Goal: Find specific page/section: Find specific page/section

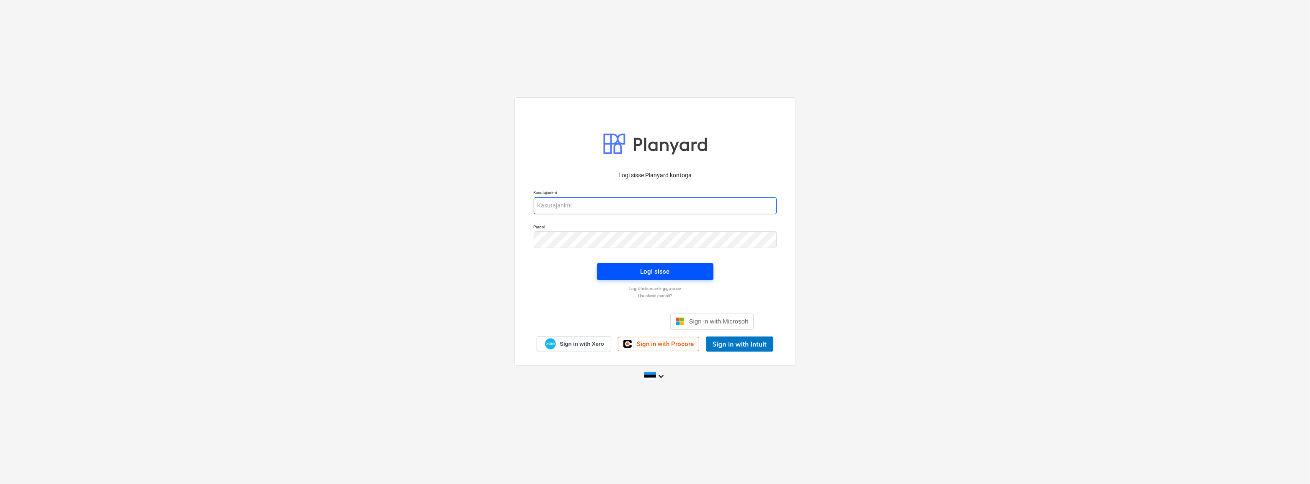
type input "[EMAIL_ADDRESS][DOMAIN_NAME]"
click at [636, 273] on span "Logi sisse" at bounding box center [655, 271] width 96 height 11
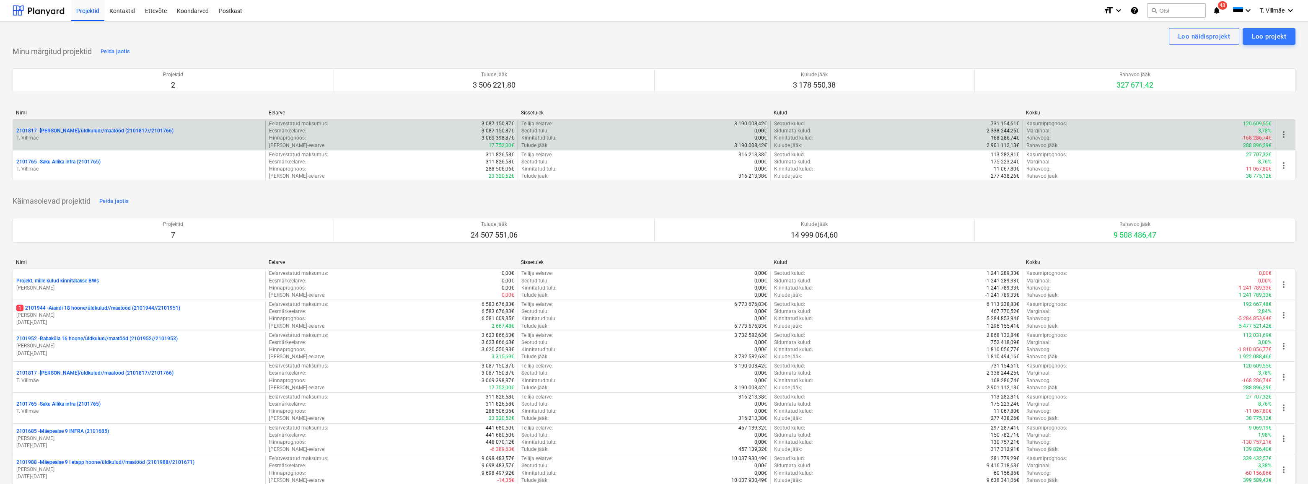
click at [91, 137] on p "T. Villmäe" at bounding box center [139, 138] width 246 height 7
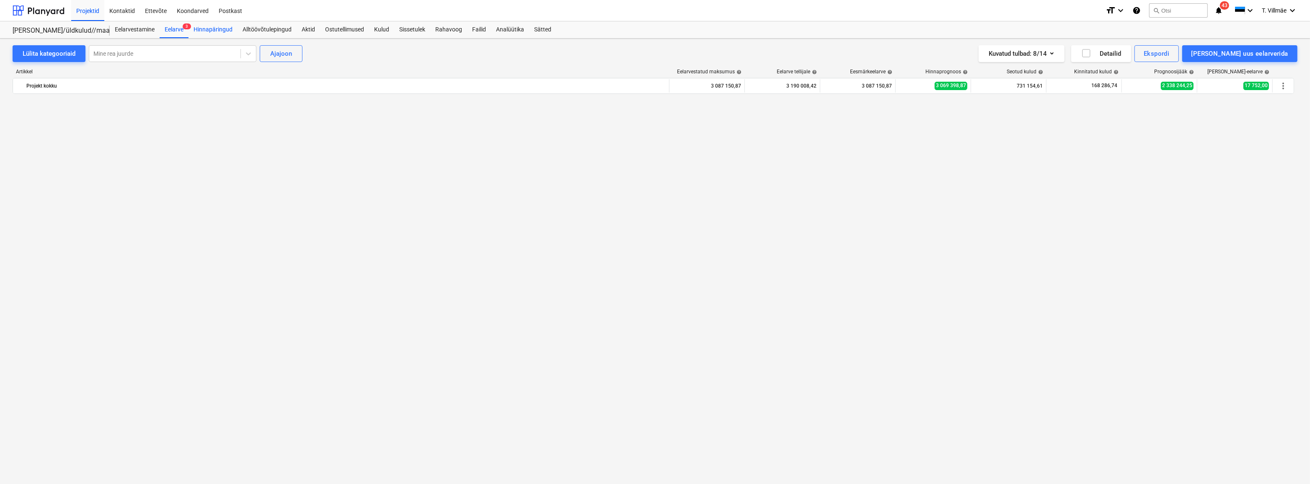
click at [216, 28] on div "Hinnapäringud" at bounding box center [213, 29] width 49 height 17
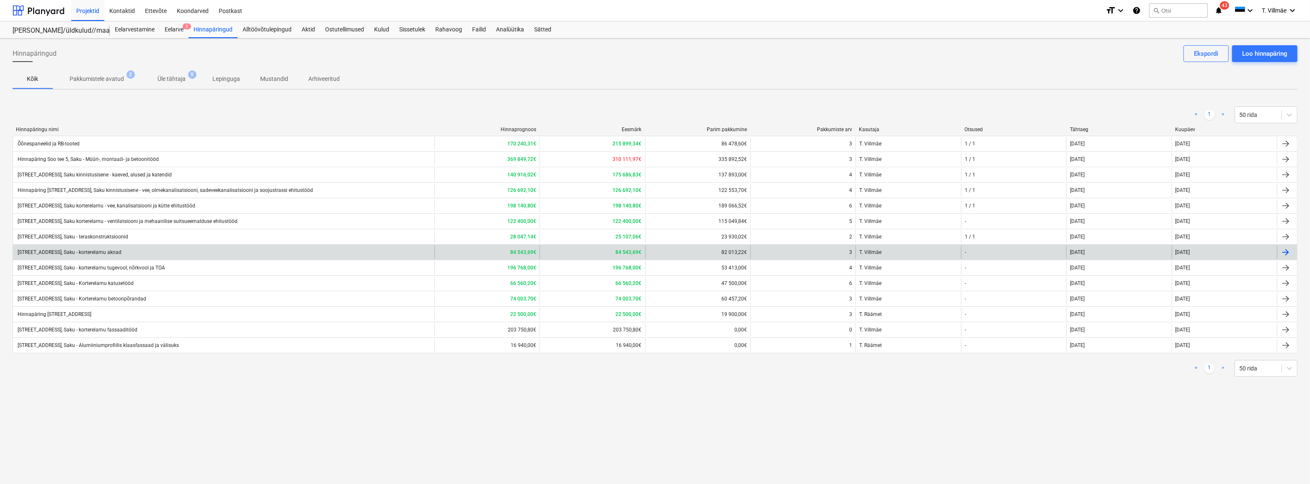
click at [98, 251] on div "[STREET_ADDRESS], Saku - korterelamu aknad" at bounding box center [68, 252] width 105 height 6
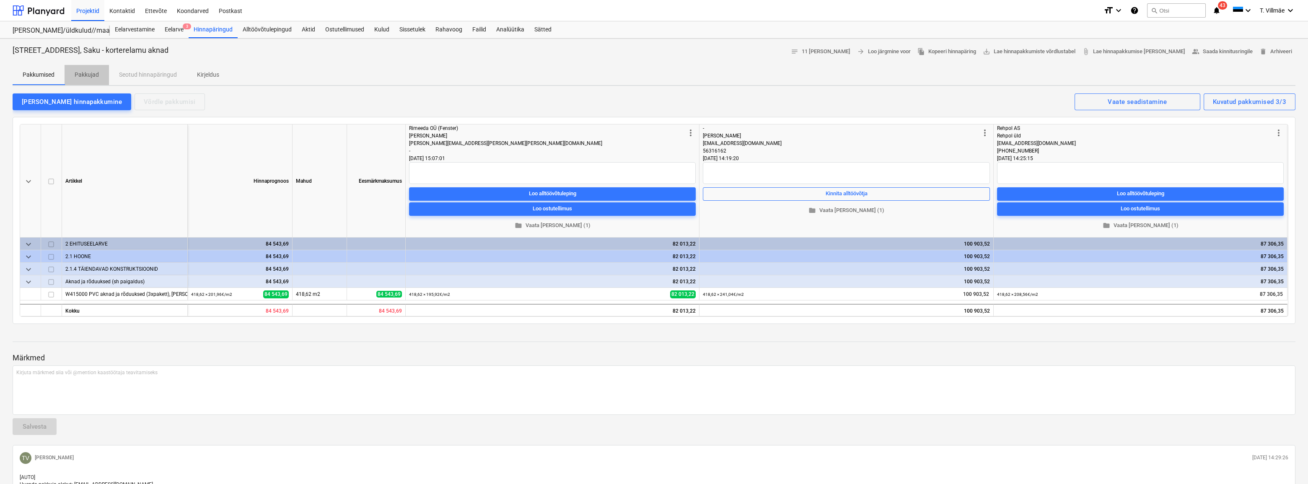
click at [91, 78] on p "Pakkujad" at bounding box center [87, 74] width 24 height 9
type textarea "x"
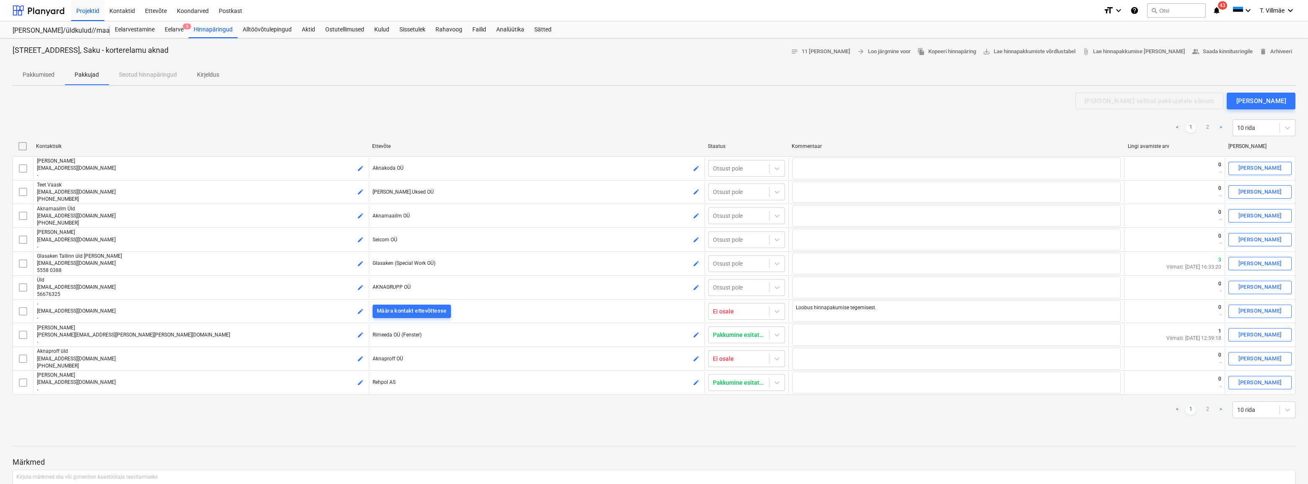
click at [1209, 408] on link "2" at bounding box center [1207, 410] width 10 height 10
checkbox input "false"
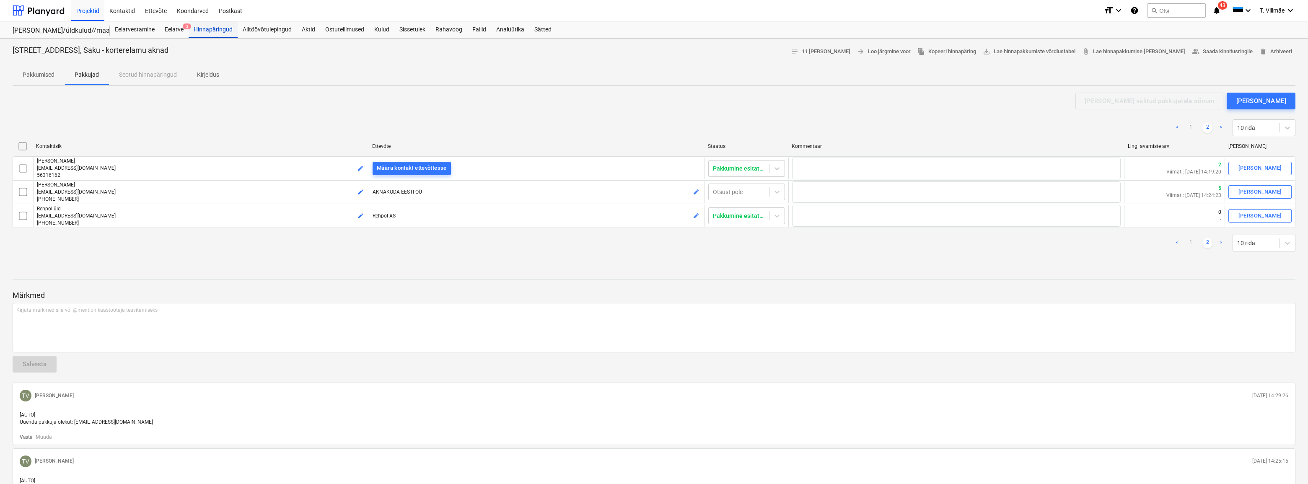
click at [213, 28] on div "Hinnapäringud" at bounding box center [213, 29] width 49 height 17
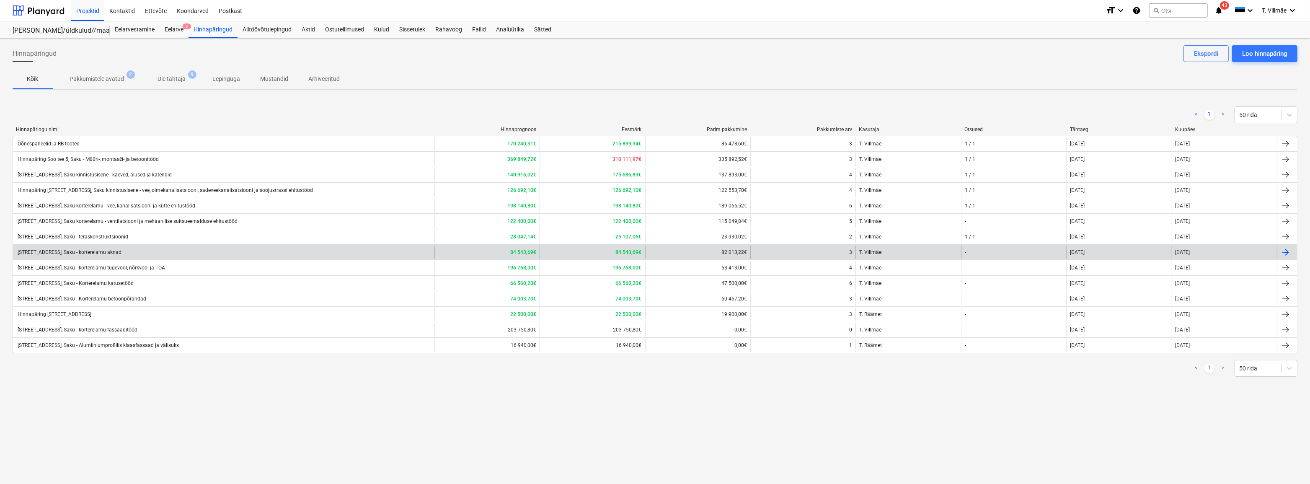
click at [104, 252] on div "[STREET_ADDRESS], Saku - korterelamu aknad" at bounding box center [68, 252] width 105 height 6
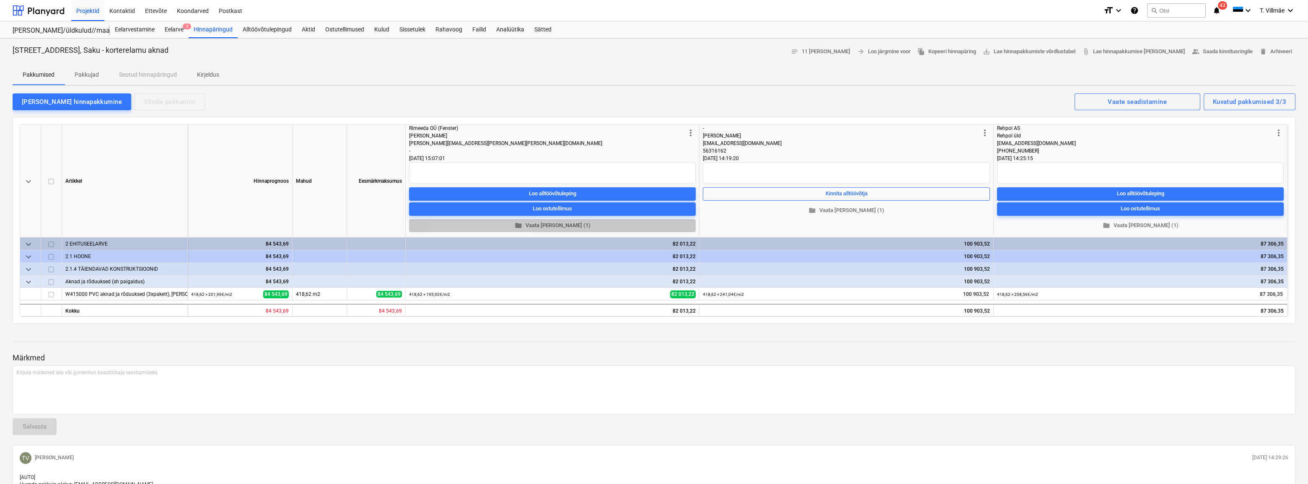
click at [548, 224] on span "folder Vaata [PERSON_NAME] (1)" at bounding box center [552, 226] width 280 height 10
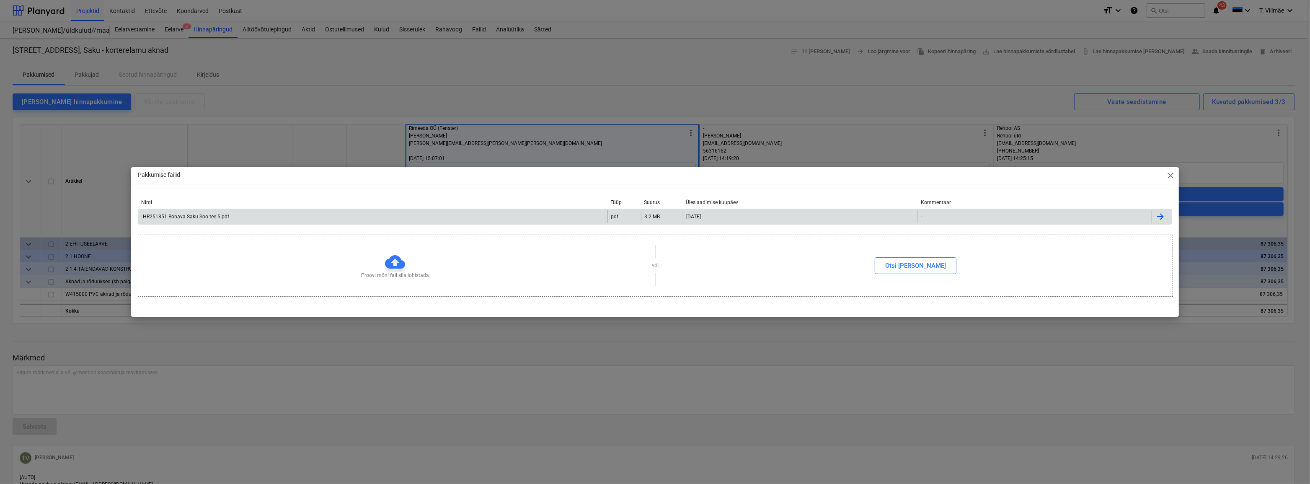
click at [213, 215] on div "HR251851 Bonava Saku Soo tee 5.pdf" at bounding box center [186, 217] width 88 height 6
click at [1169, 176] on span "close" at bounding box center [1171, 176] width 10 height 10
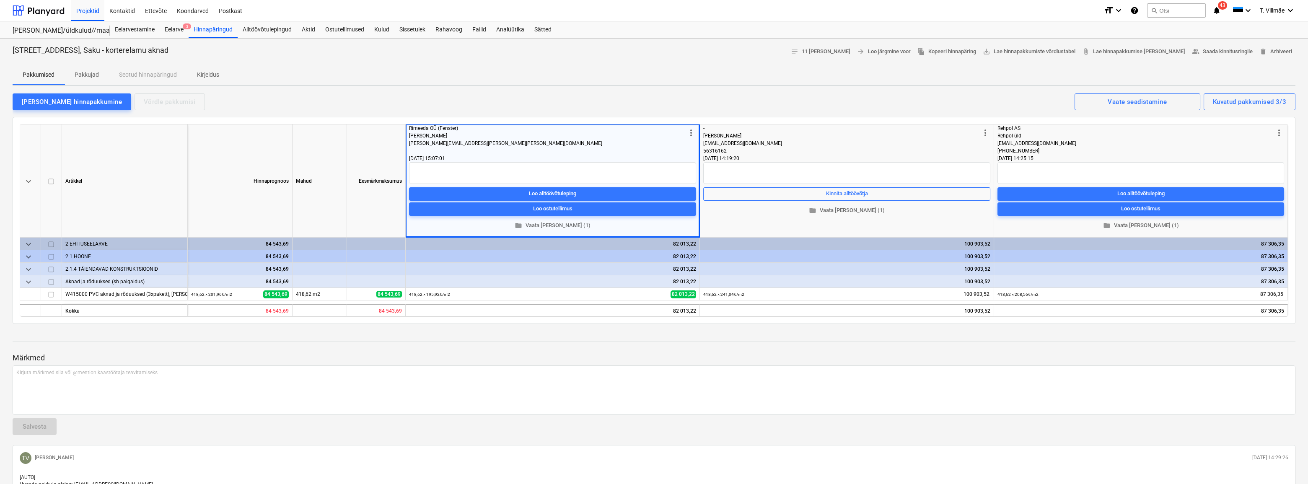
click at [753, 353] on p "Märkmed" at bounding box center [654, 358] width 1283 height 10
click at [223, 33] on div "Hinnapäringud" at bounding box center [213, 29] width 49 height 17
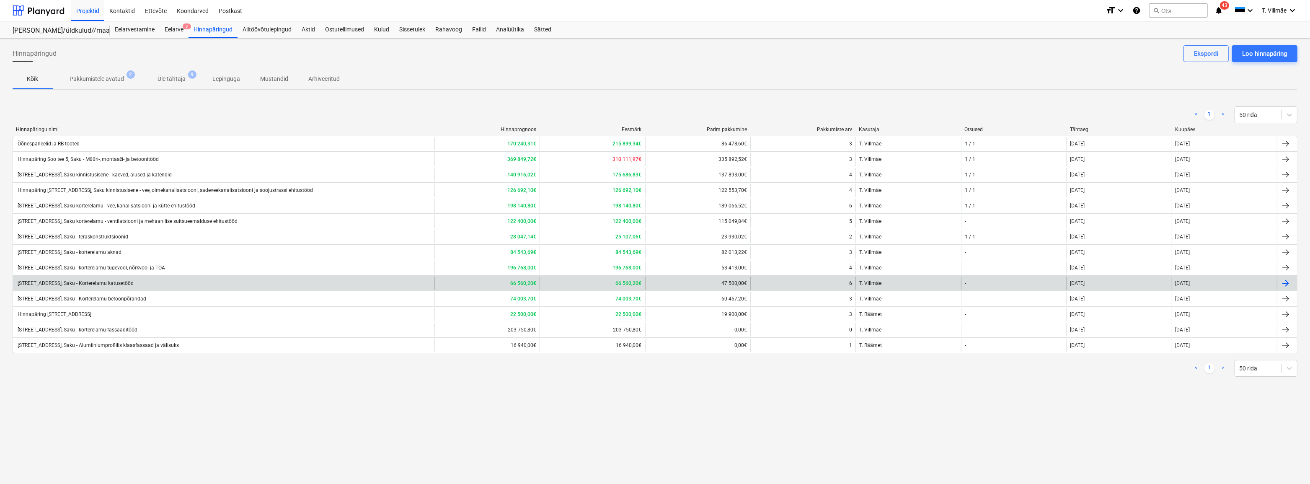
click at [98, 282] on div "[STREET_ADDRESS], Saku - Korterelamu katusetööd" at bounding box center [74, 283] width 117 height 6
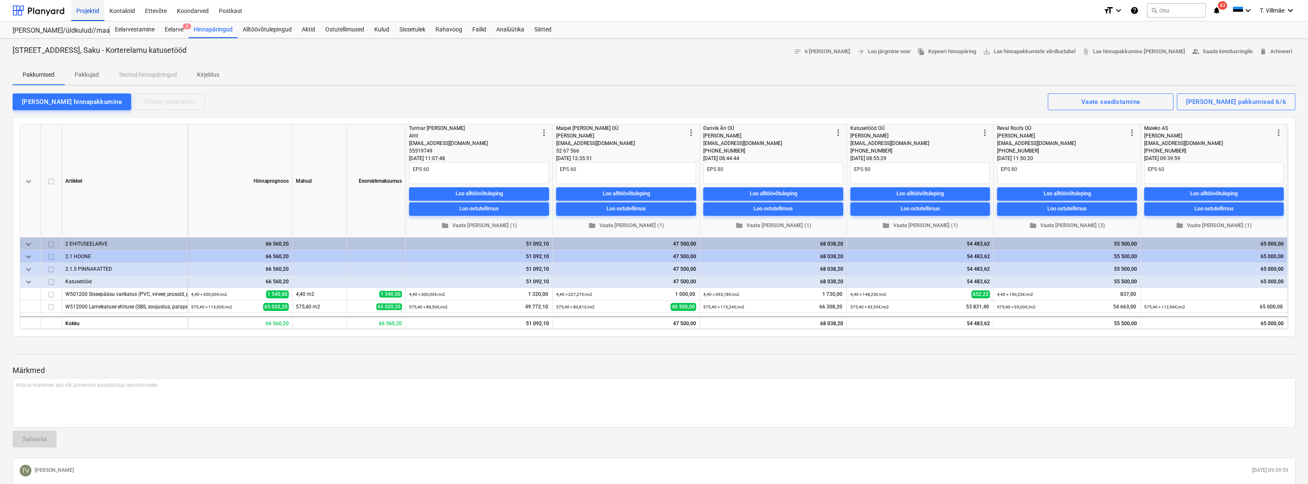
click at [86, 10] on div "Projektid" at bounding box center [87, 10] width 33 height 21
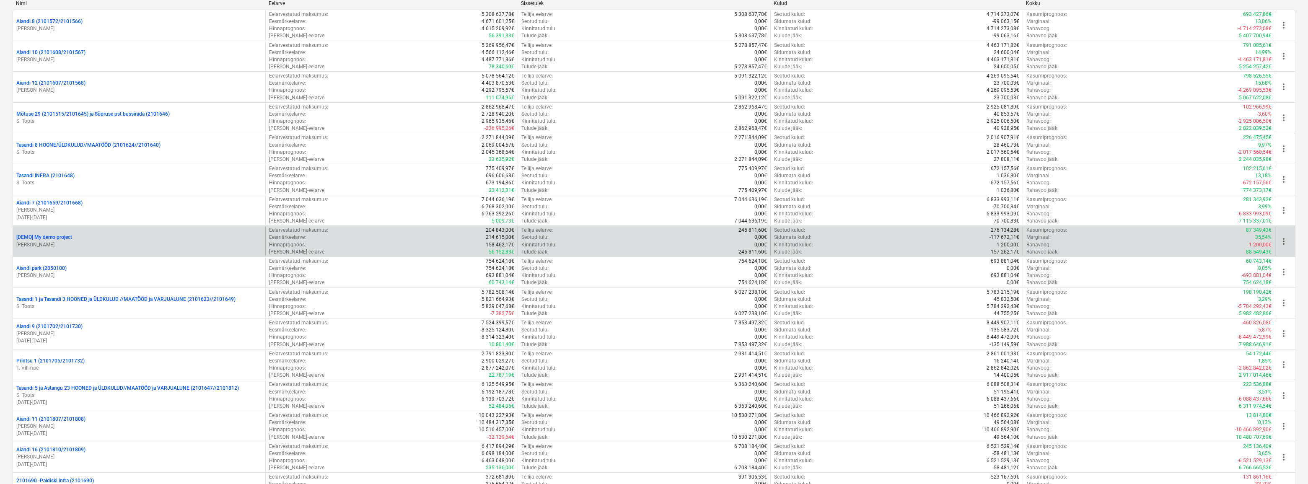
scroll to position [609, 0]
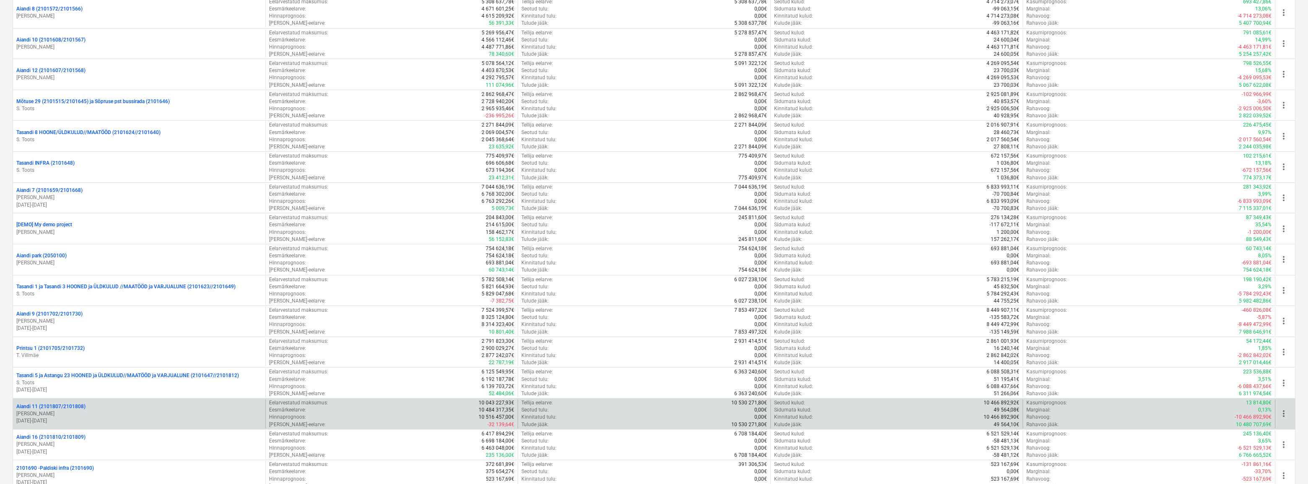
click at [58, 411] on p "[PERSON_NAME]" at bounding box center [139, 413] width 246 height 7
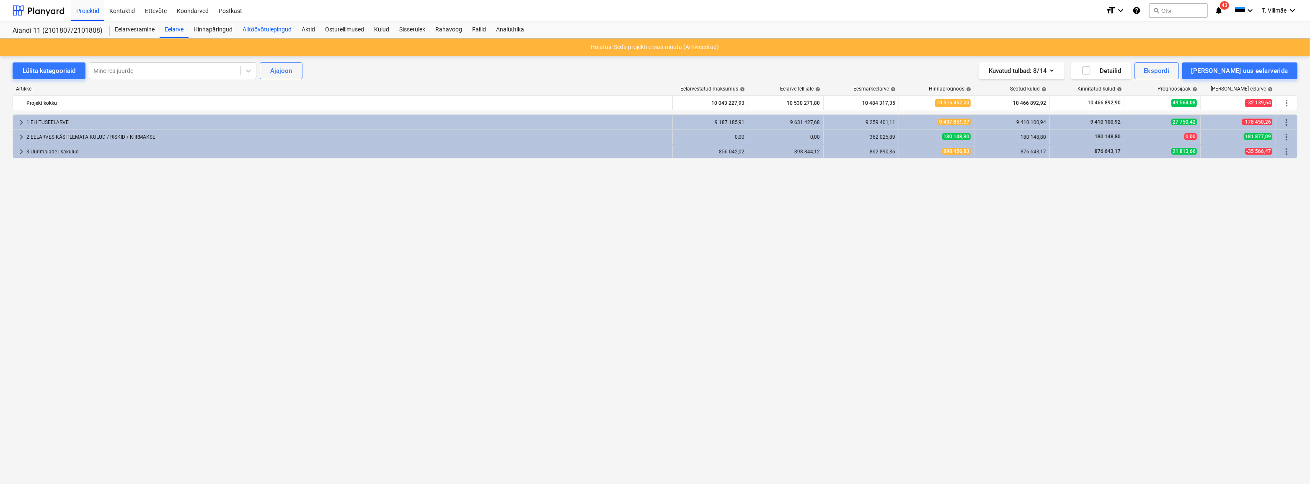
click at [253, 29] on div "Alltöövõtulepingud" at bounding box center [267, 29] width 59 height 17
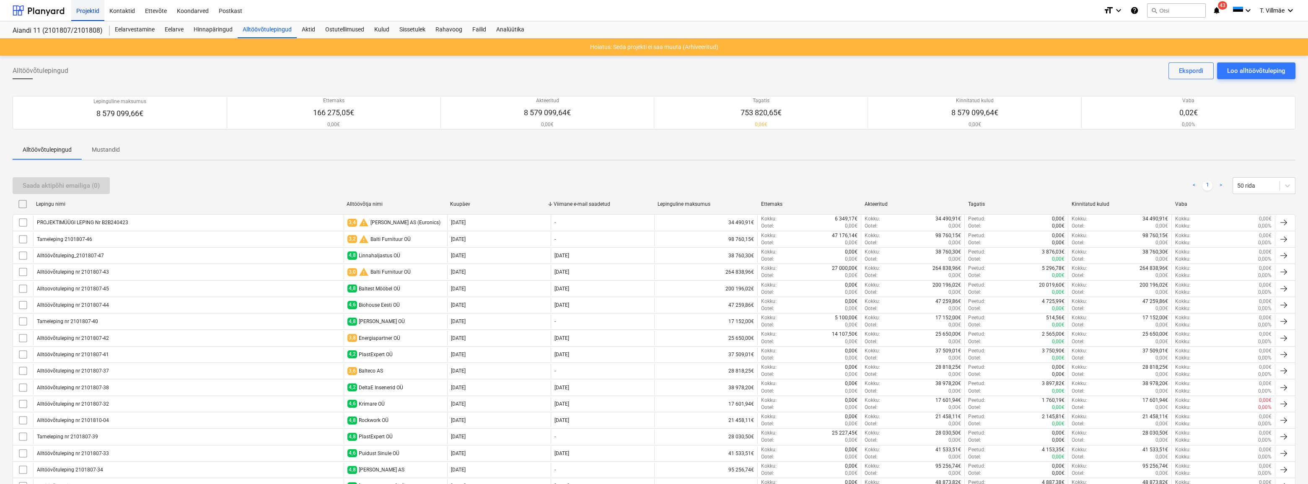
click at [85, 11] on div "Projektid" at bounding box center [87, 10] width 33 height 21
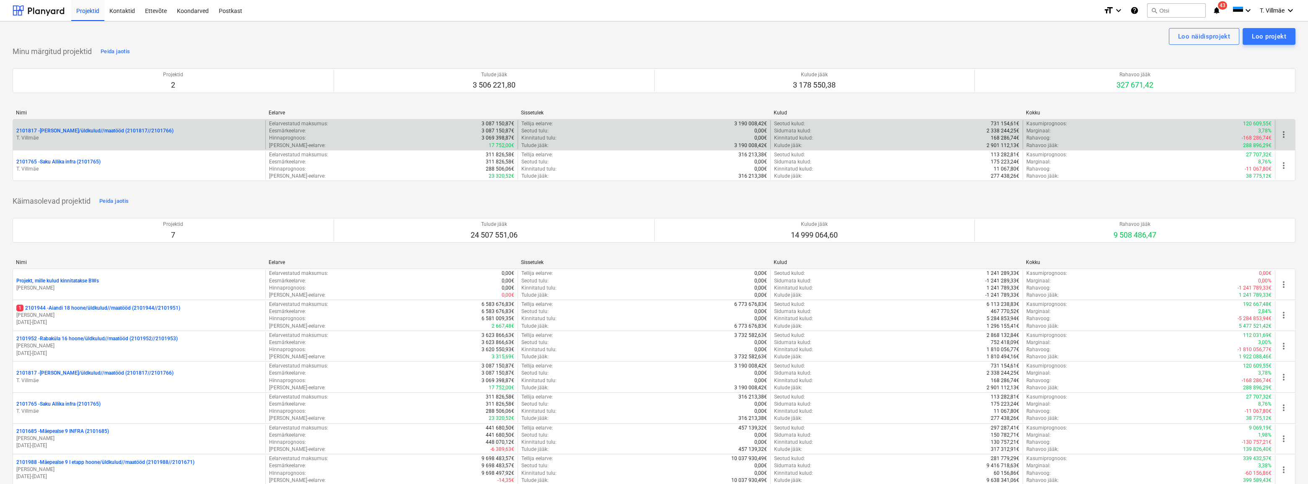
click at [87, 139] on p "T. Villmäe" at bounding box center [139, 138] width 246 height 7
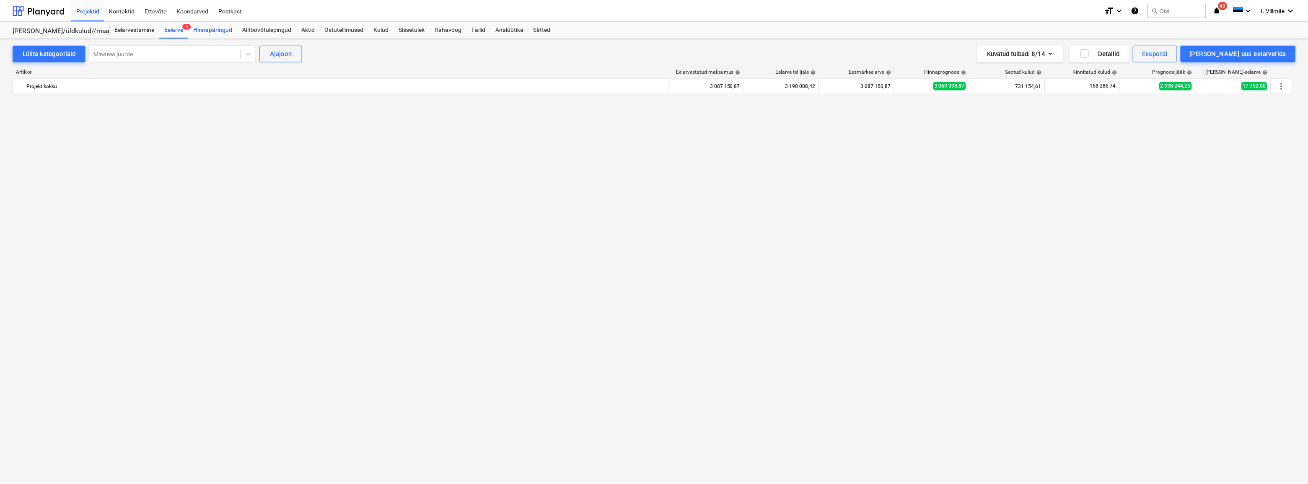
scroll to position [952, 0]
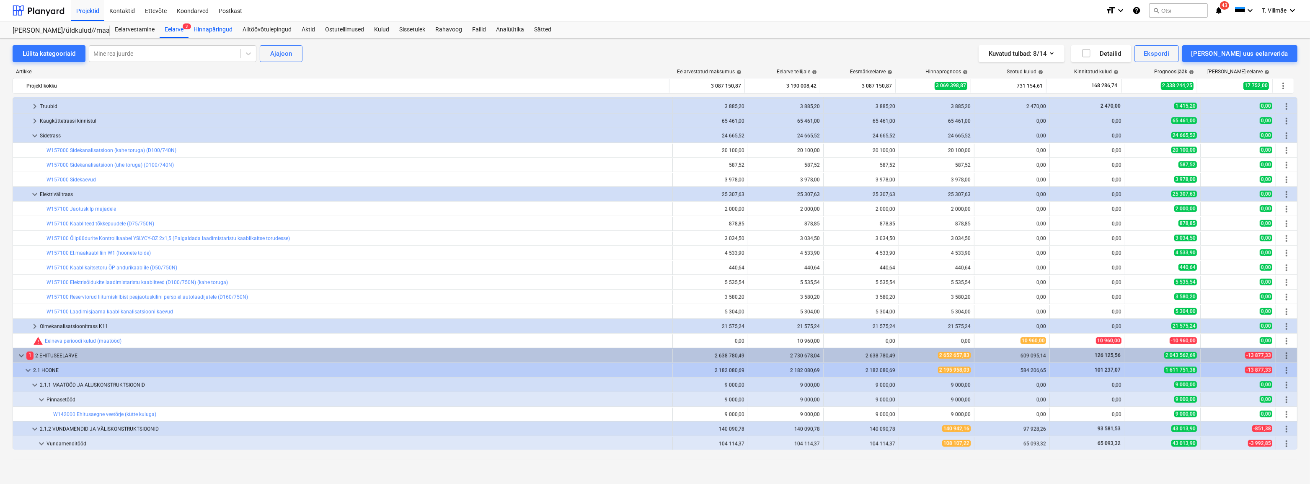
click at [212, 31] on div "Hinnapäringud" at bounding box center [213, 29] width 49 height 17
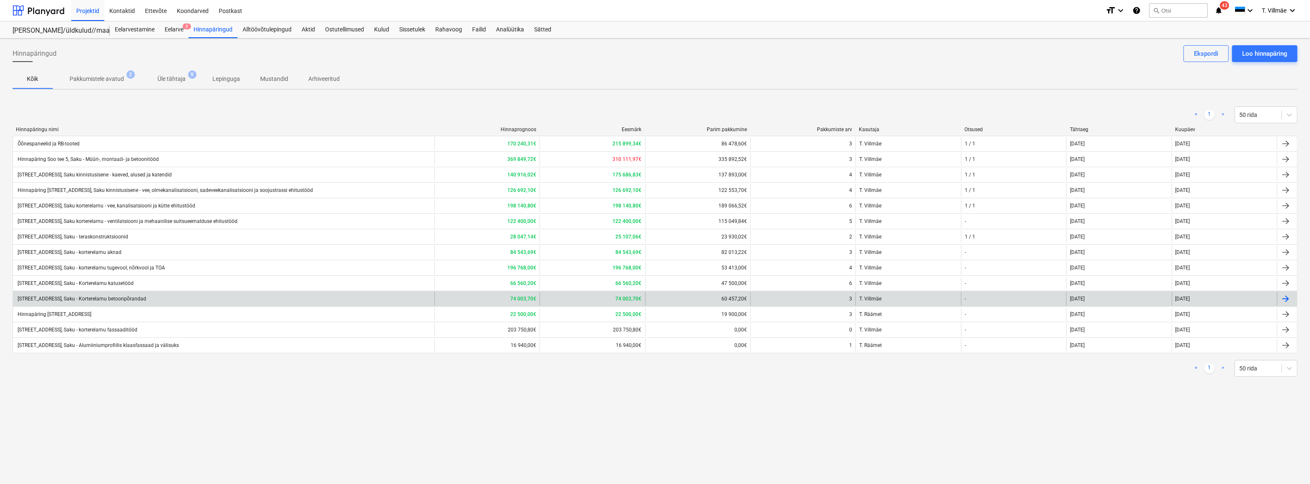
click at [122, 299] on div "[STREET_ADDRESS], Saku - Korterelamu betoonpõrandad" at bounding box center [81, 299] width 130 height 6
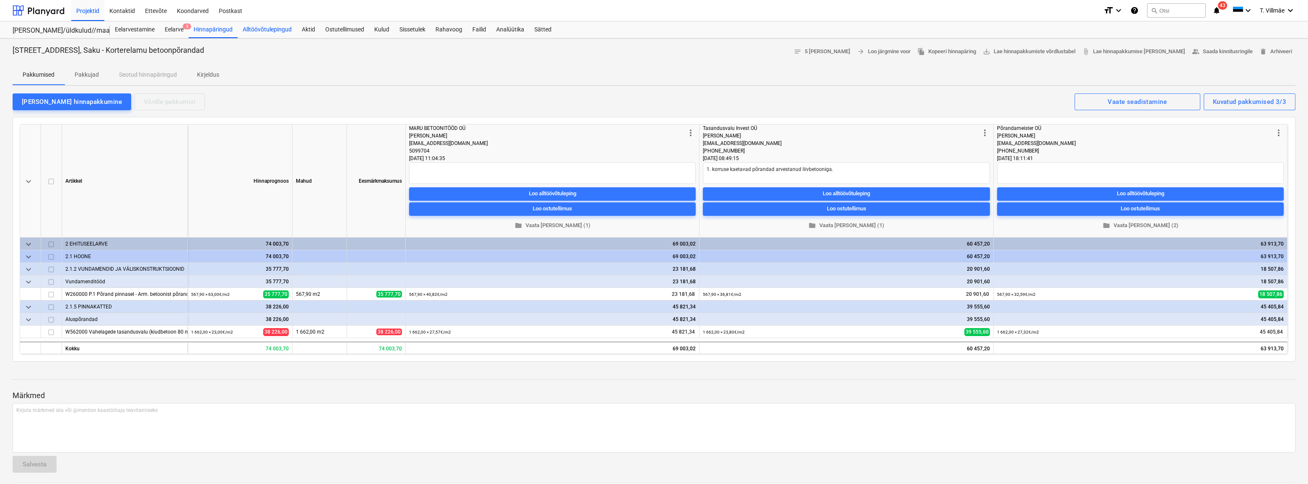
type textarea "x"
click at [218, 32] on div "Hinnapäringud" at bounding box center [213, 29] width 49 height 17
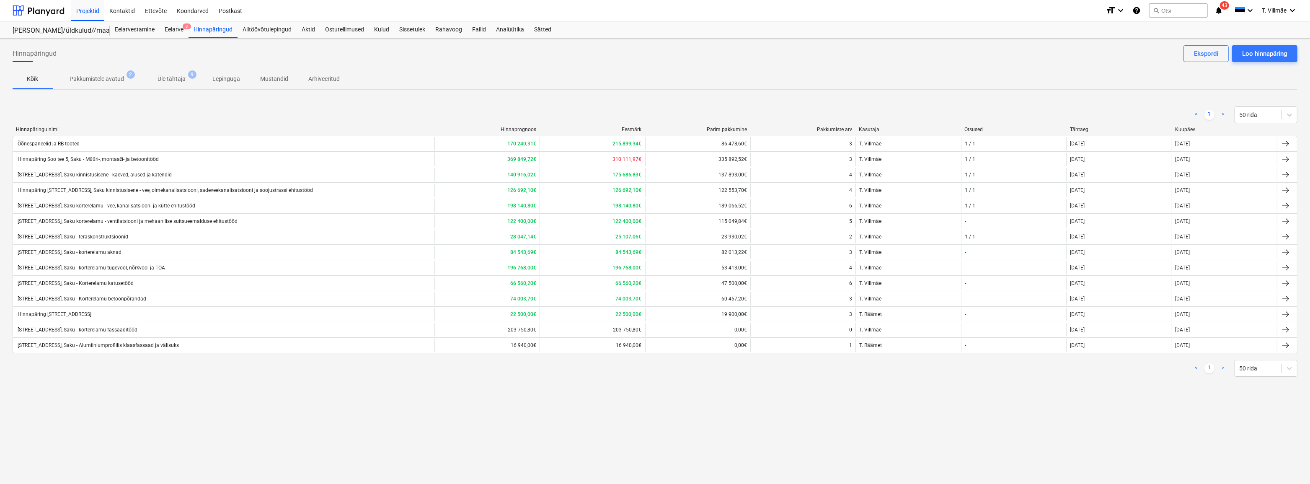
click at [169, 79] on p "Üle tähtaja" at bounding box center [172, 79] width 28 height 9
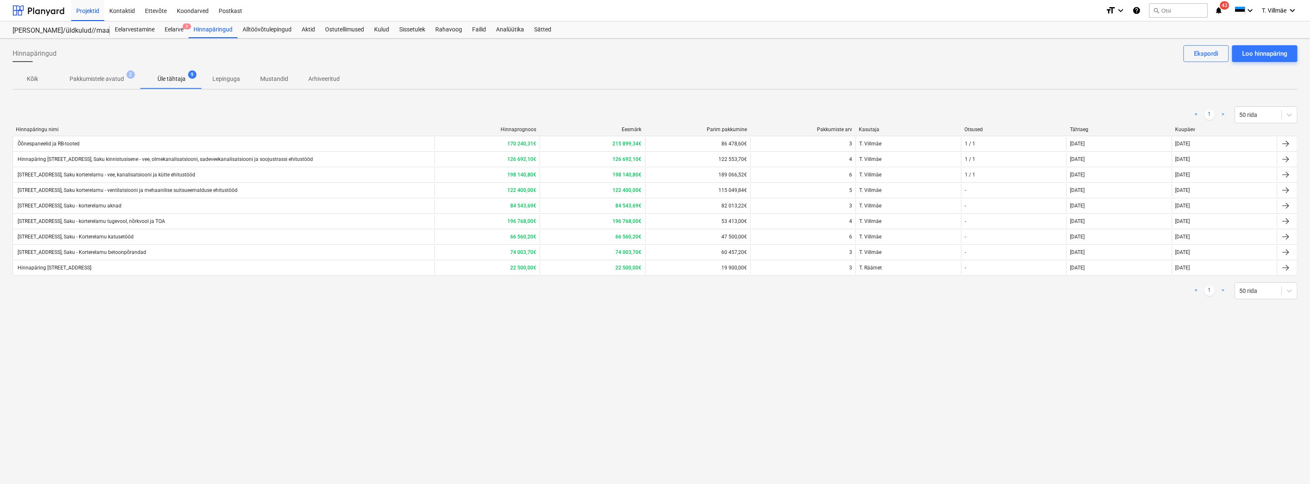
click at [114, 79] on p "Pakkumistele avatud" at bounding box center [97, 79] width 54 height 9
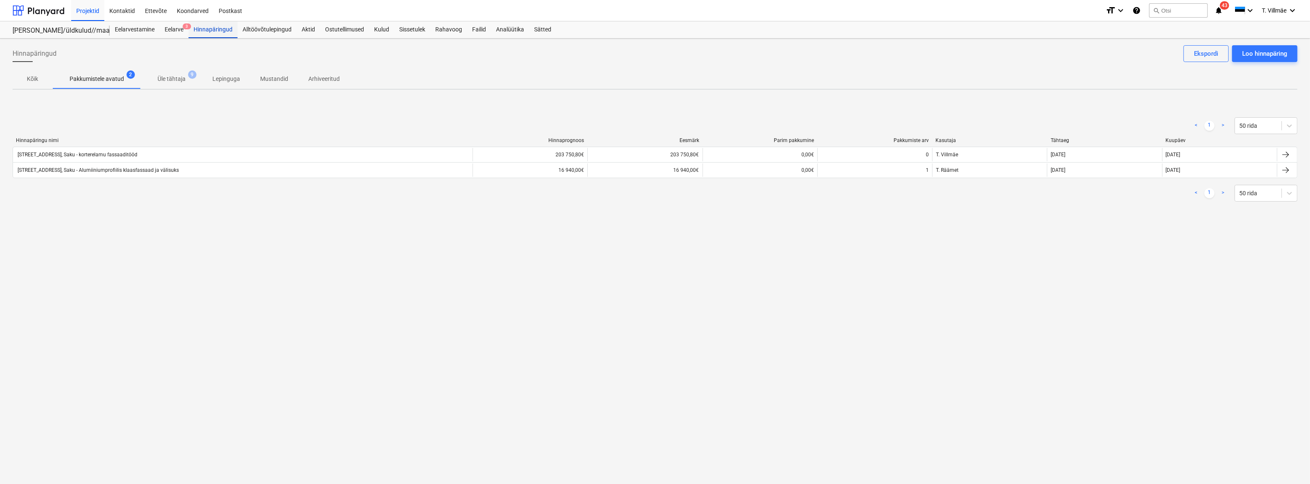
click at [218, 31] on div "Hinnapäringud" at bounding box center [213, 29] width 49 height 17
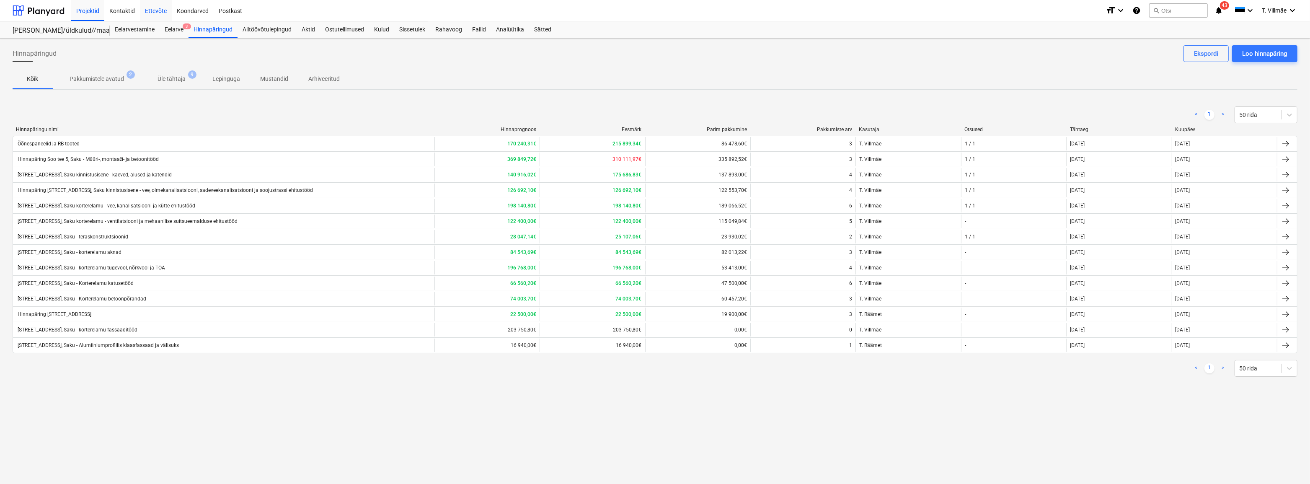
click at [152, 12] on div "Ettevõte" at bounding box center [156, 10] width 32 height 21
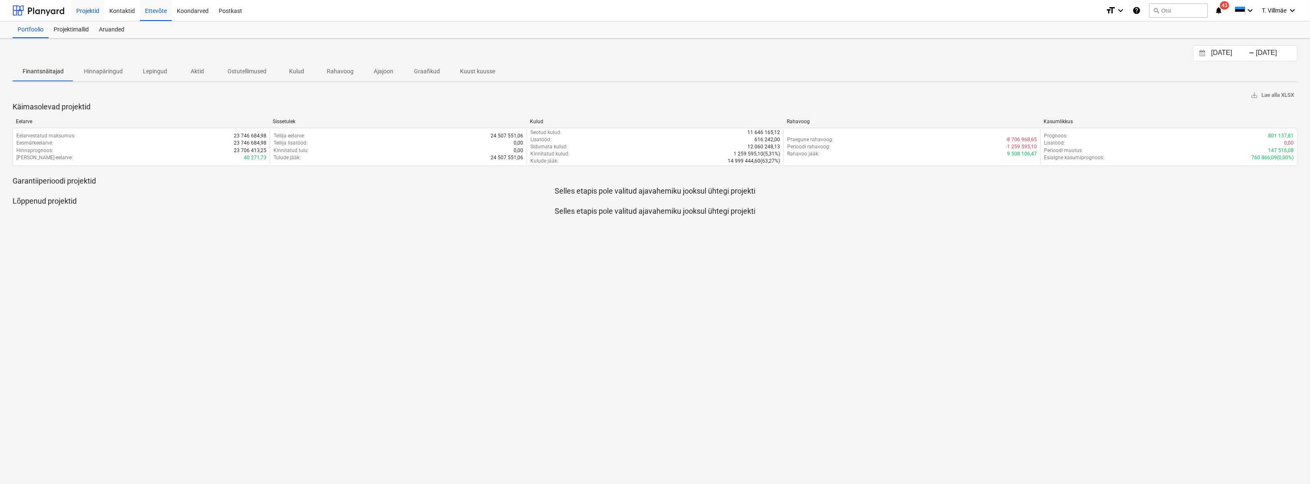
click at [91, 11] on div "Projektid" at bounding box center [87, 10] width 33 height 21
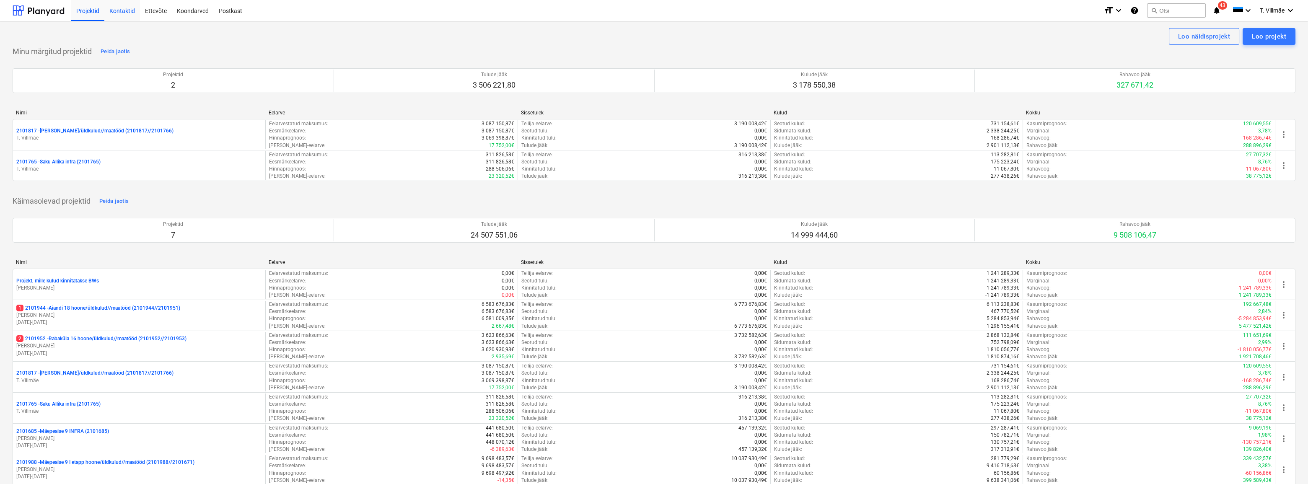
click at [127, 12] on div "Kontaktid" at bounding box center [122, 10] width 36 height 21
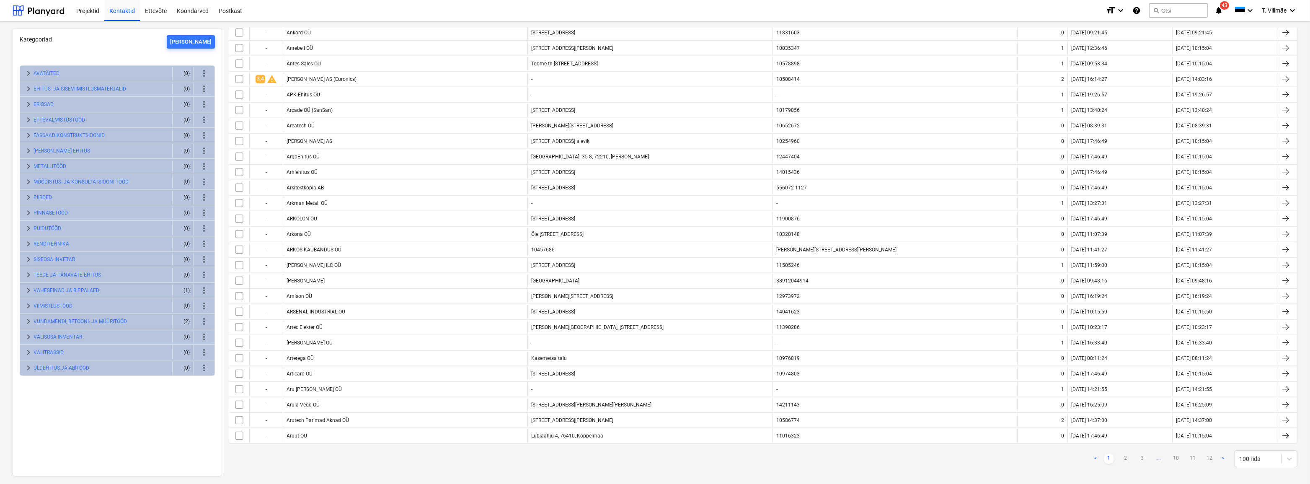
scroll to position [1253, 0]
click at [1174, 451] on link "10" at bounding box center [1176, 456] width 10 height 10
checkbox input "false"
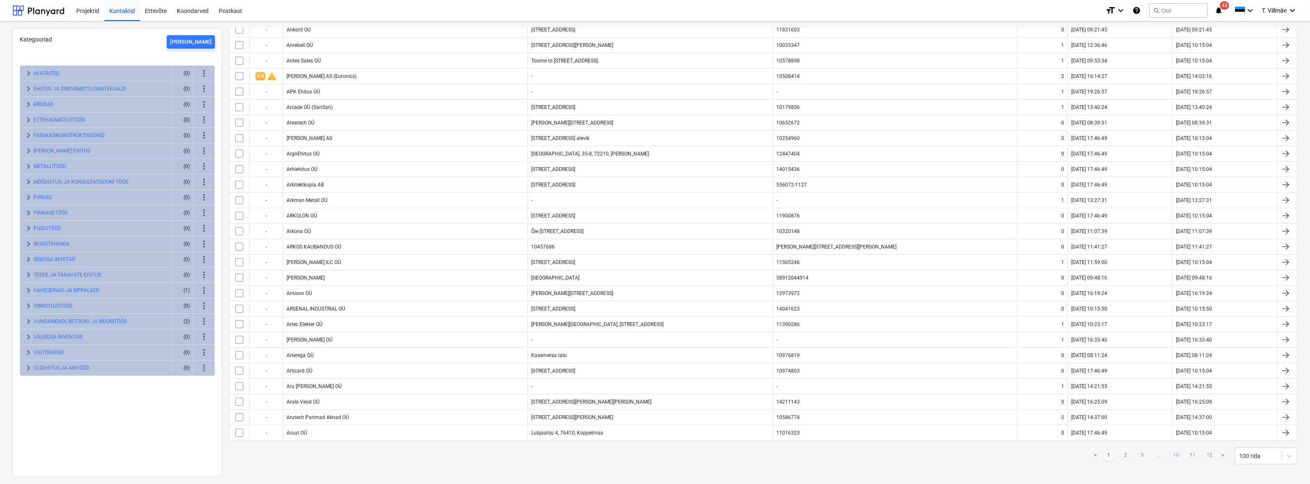
checkbox input "false"
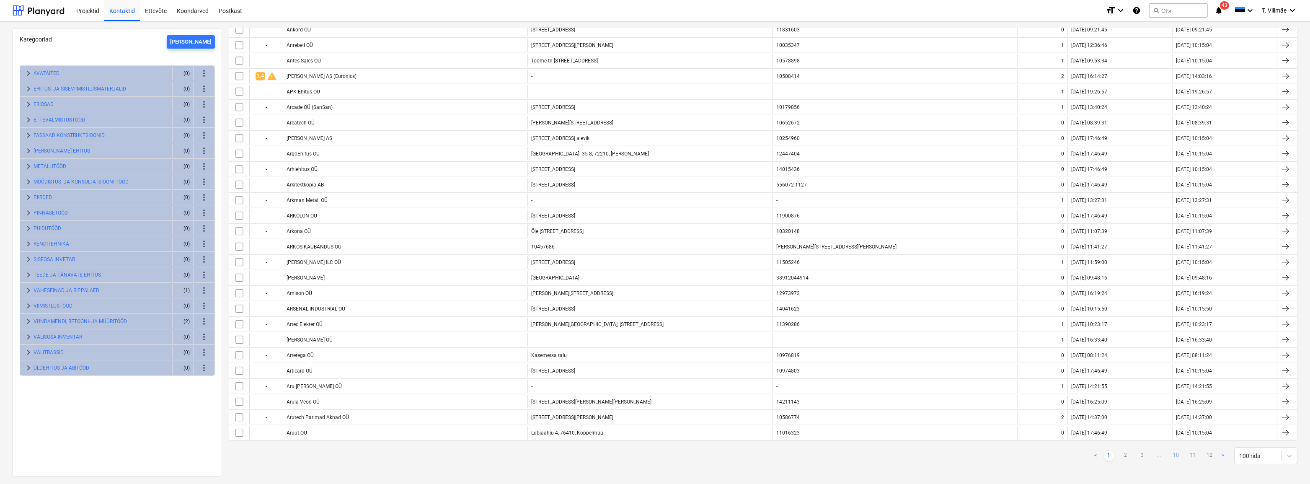
checkbox input "false"
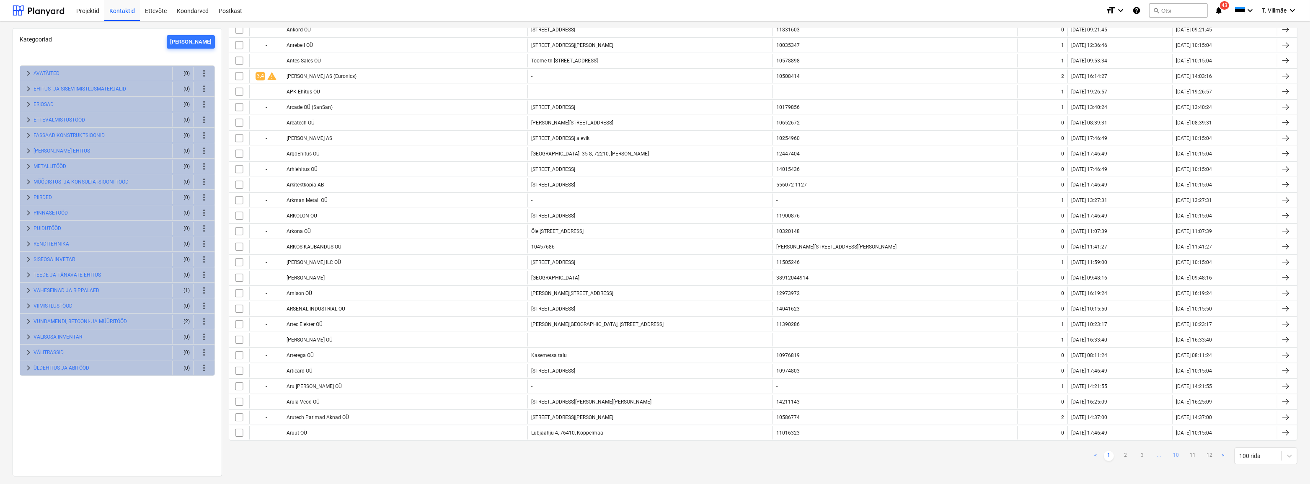
checkbox input "false"
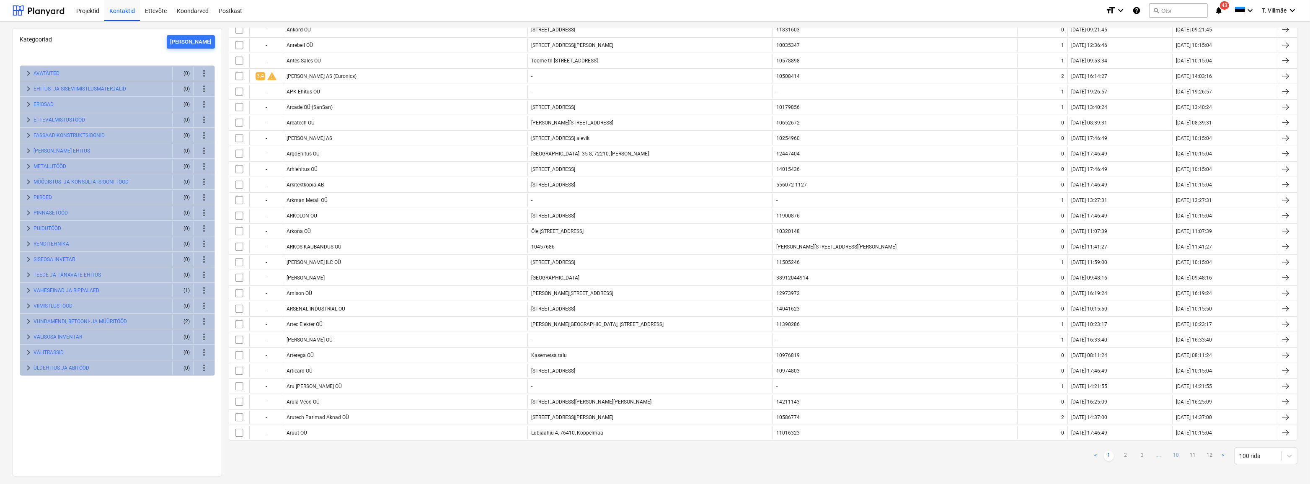
checkbox input "false"
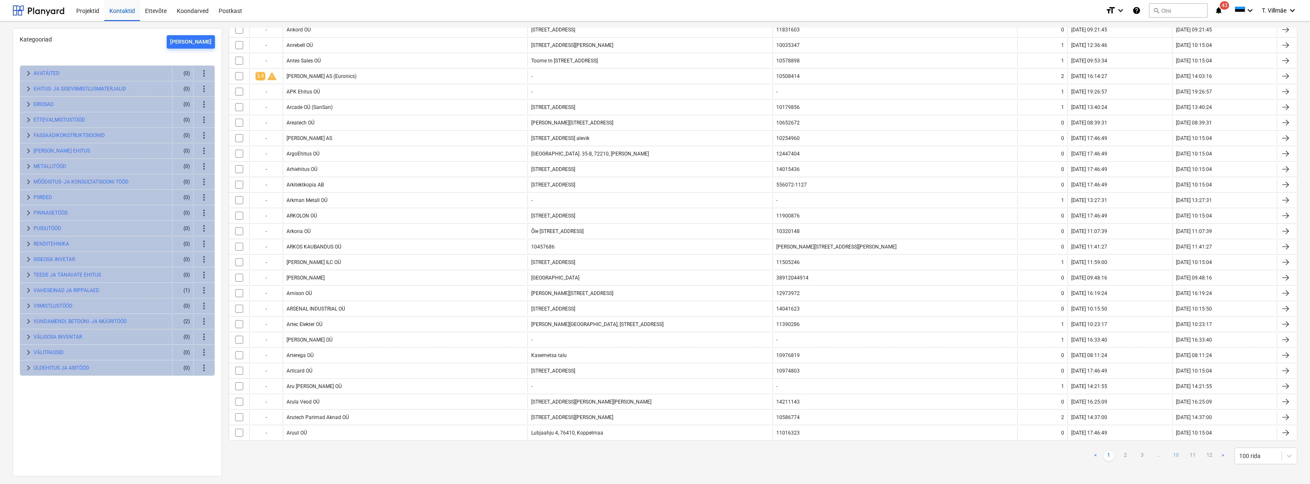
checkbox input "false"
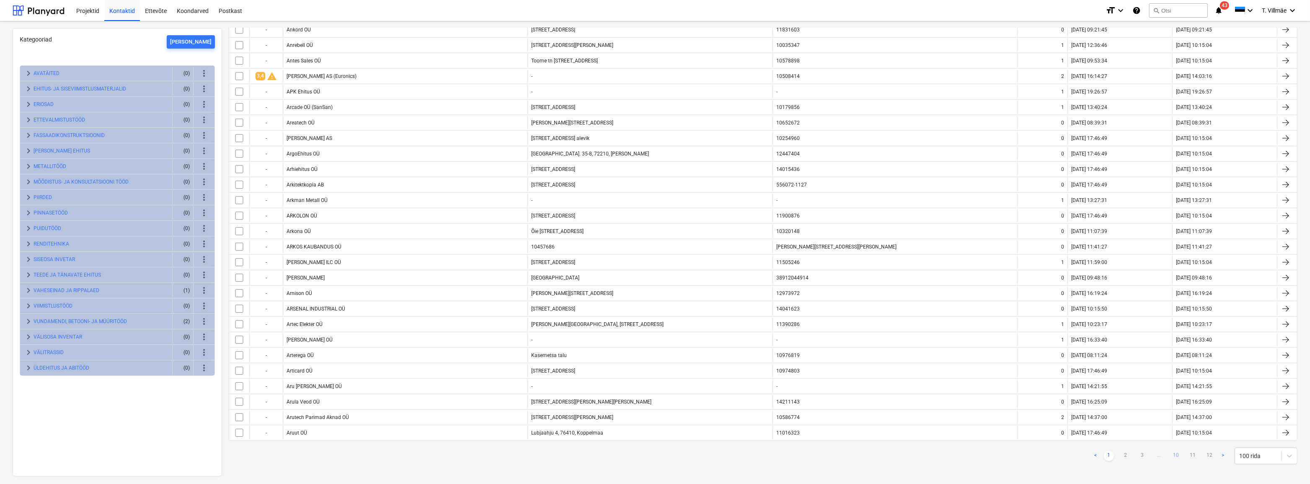
checkbox input "false"
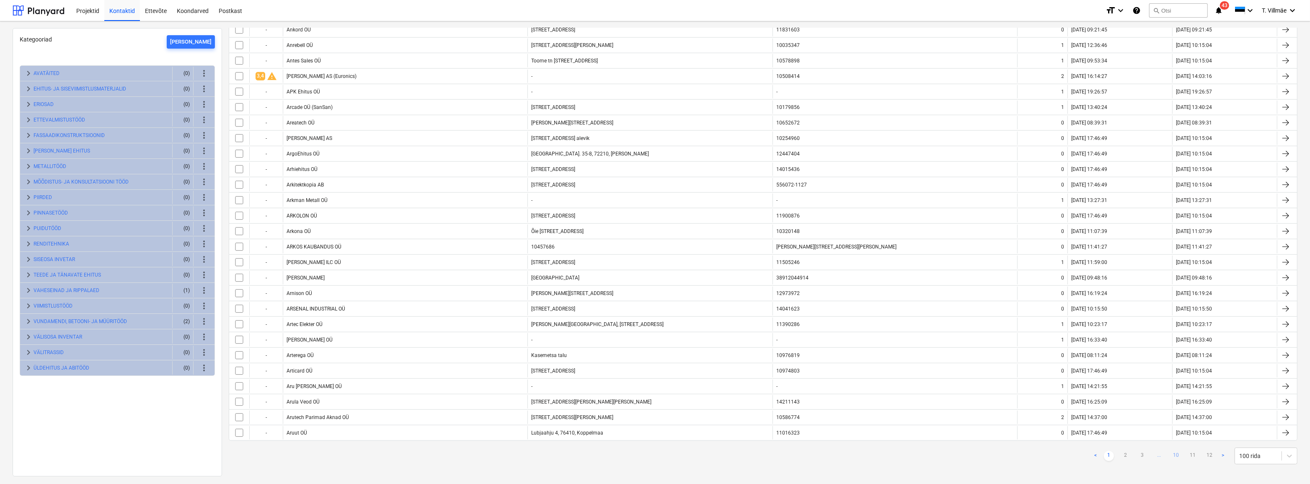
checkbox input "false"
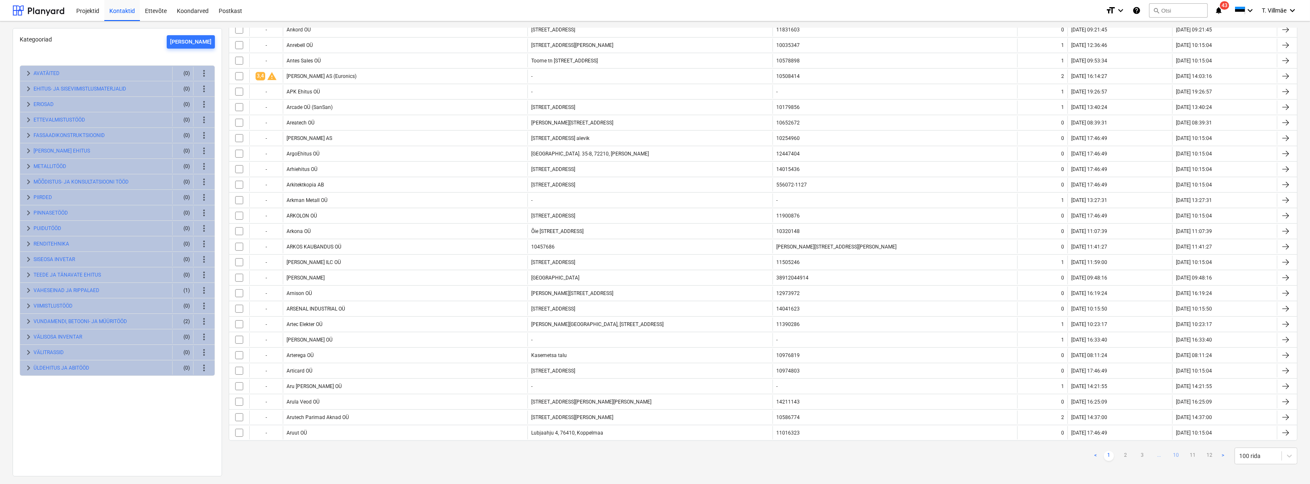
checkbox input "false"
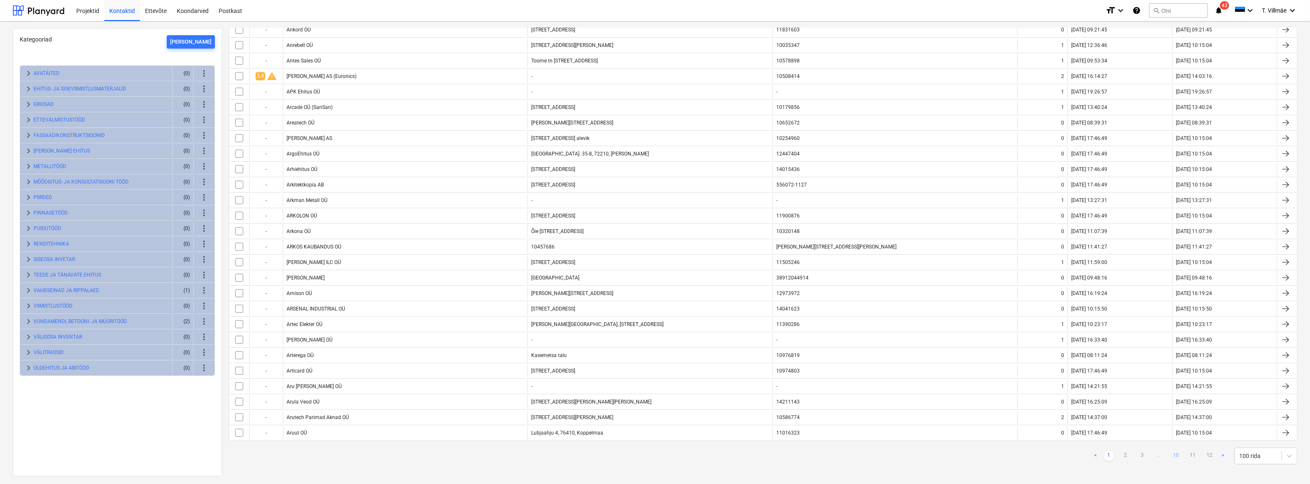
checkbox input "false"
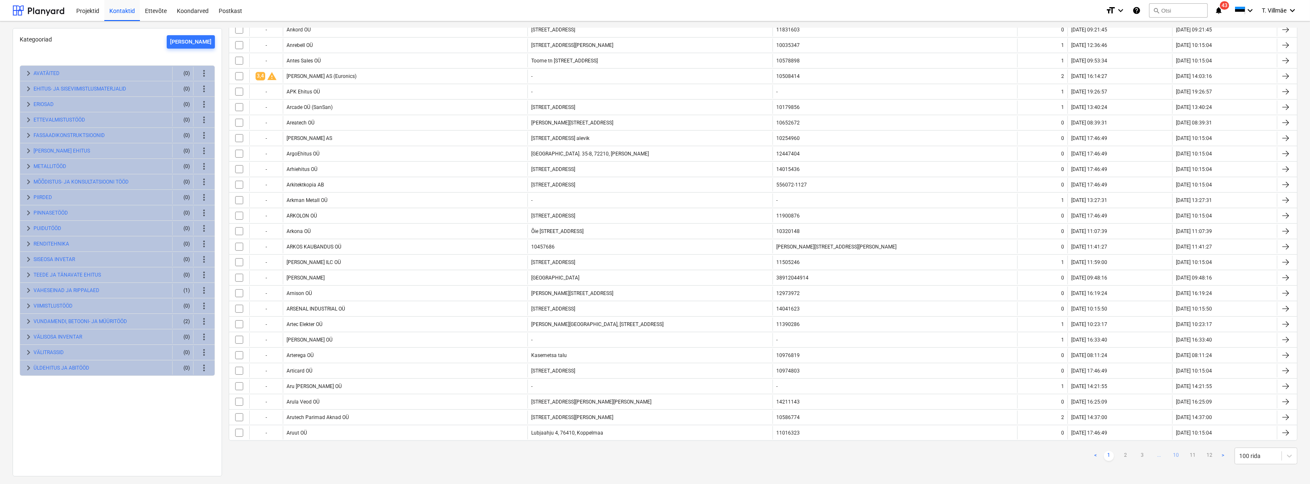
checkbox input "false"
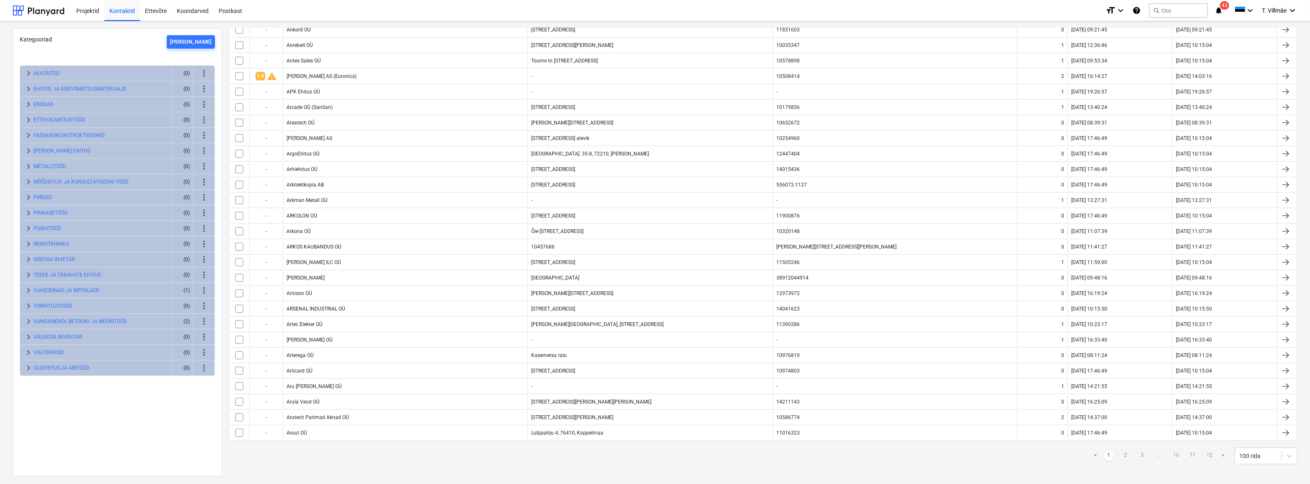
checkbox input "false"
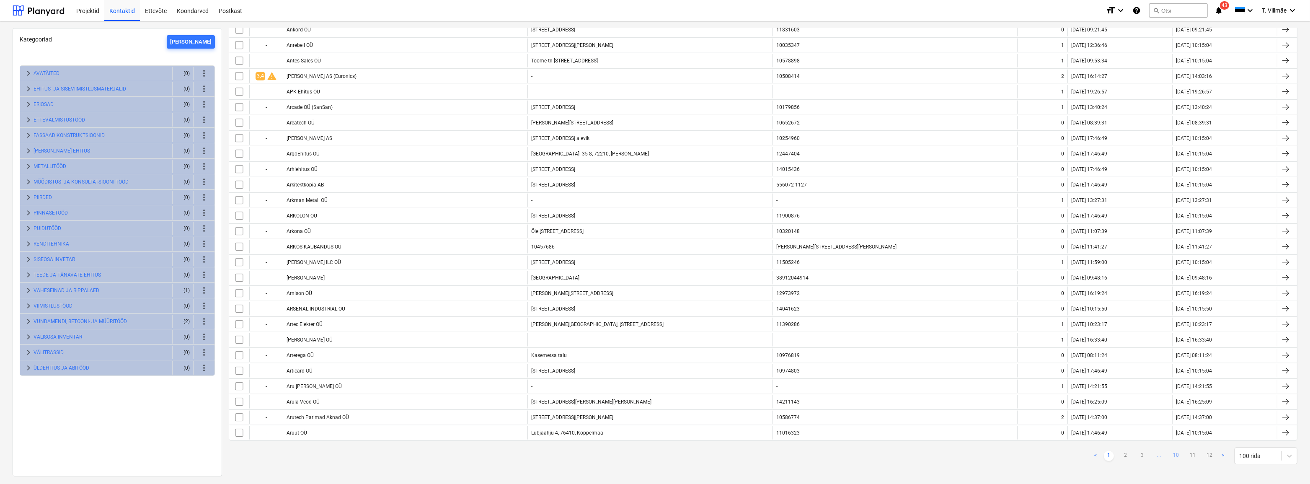
checkbox input "false"
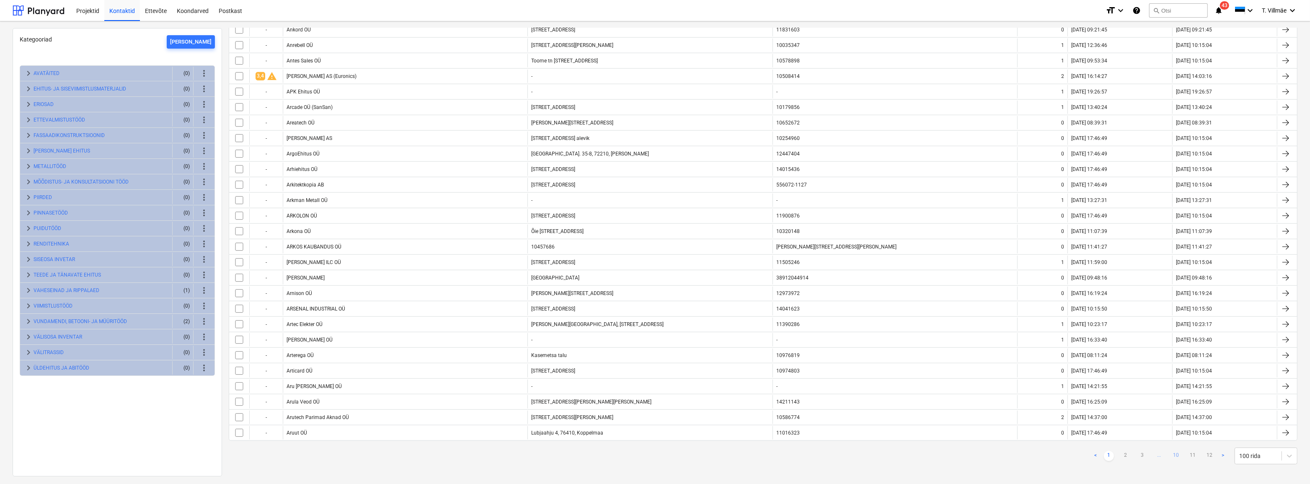
checkbox input "false"
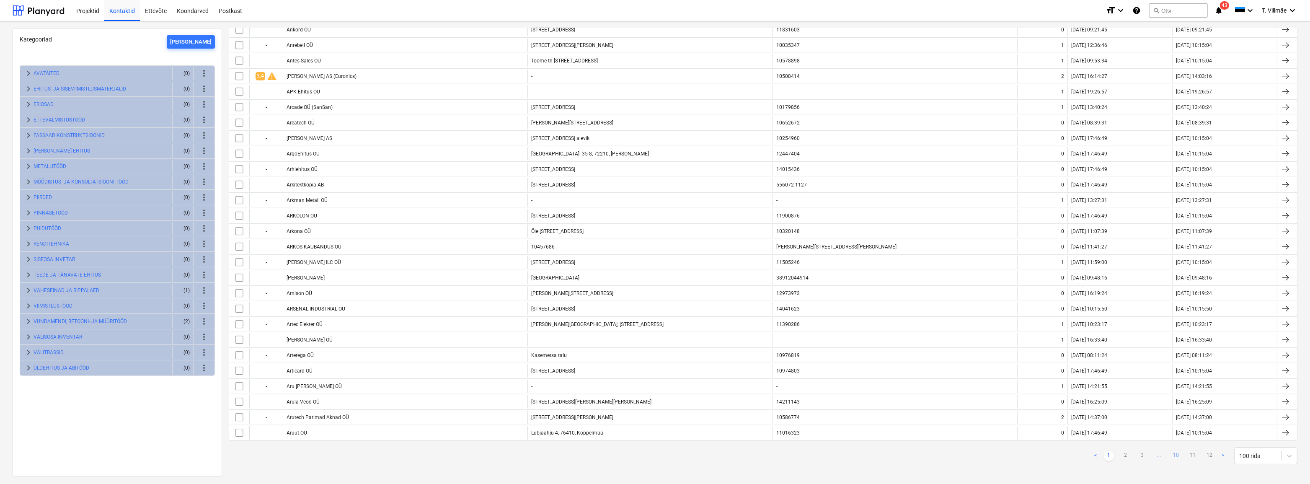
checkbox input "false"
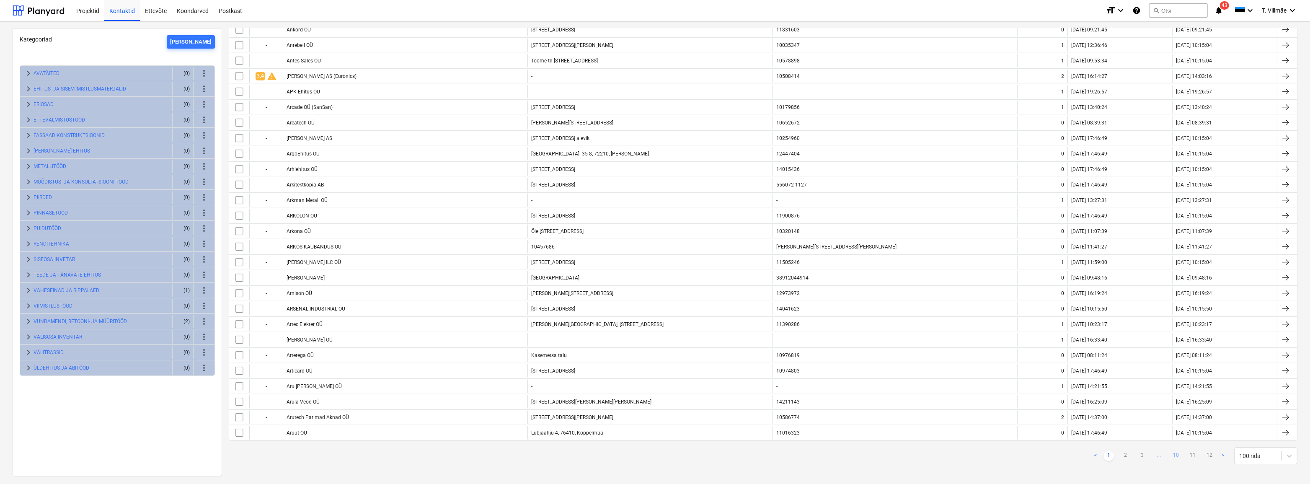
checkbox input "false"
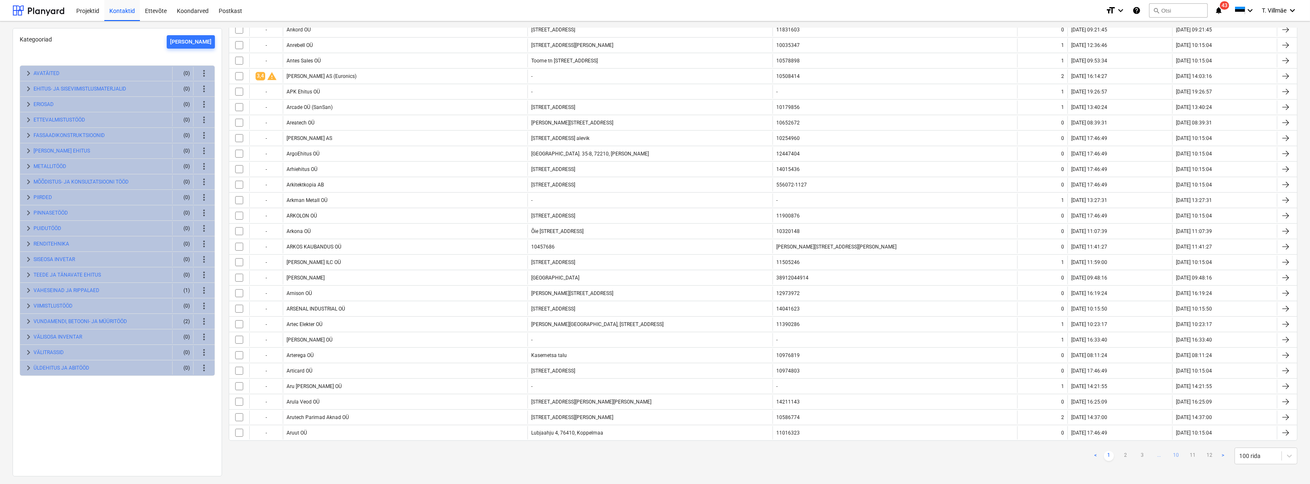
checkbox input "false"
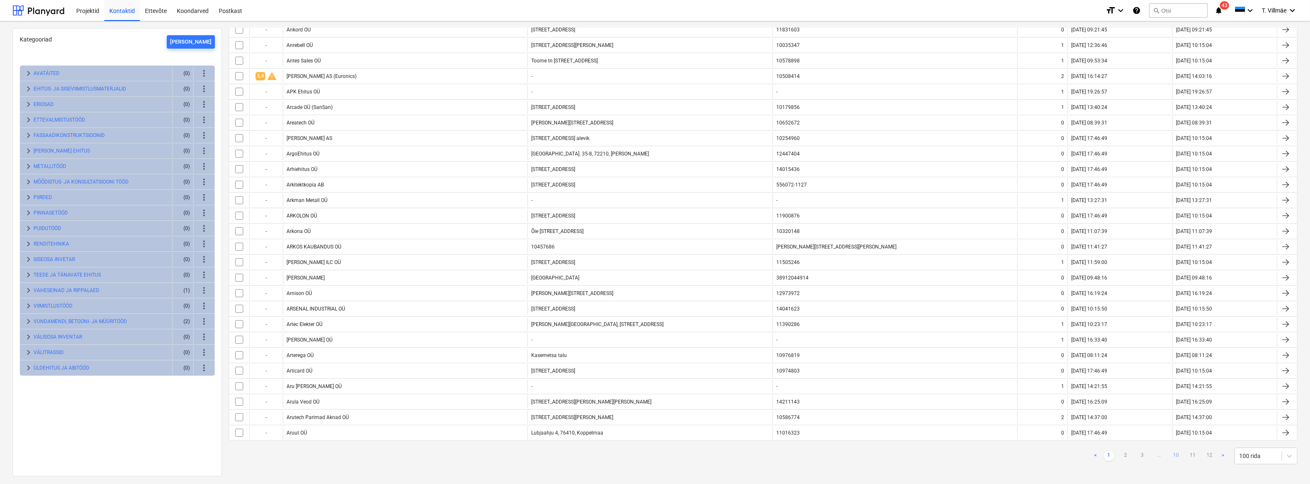
checkbox input "false"
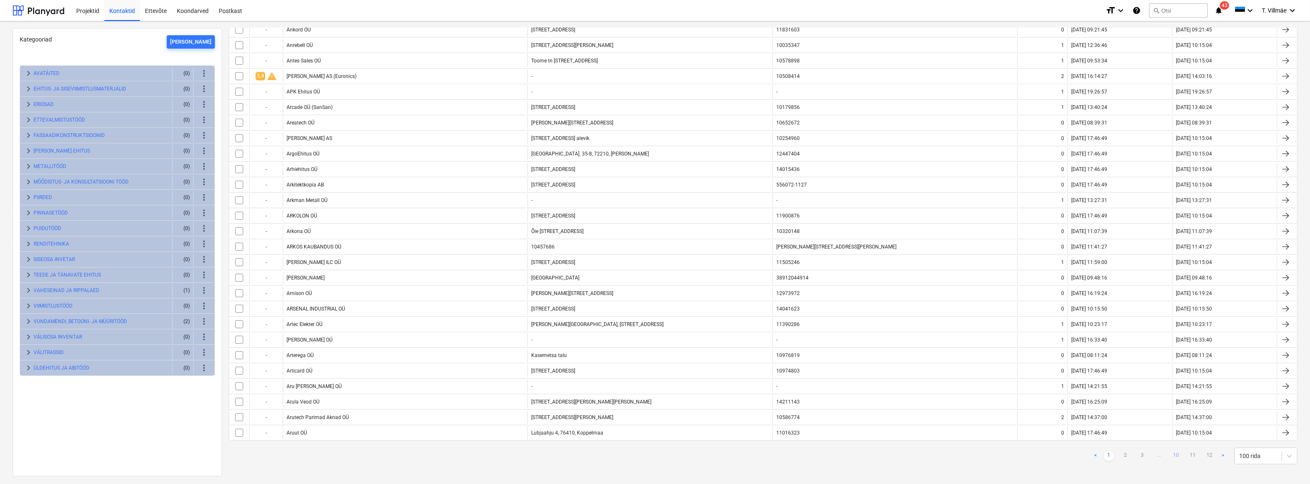
checkbox input "false"
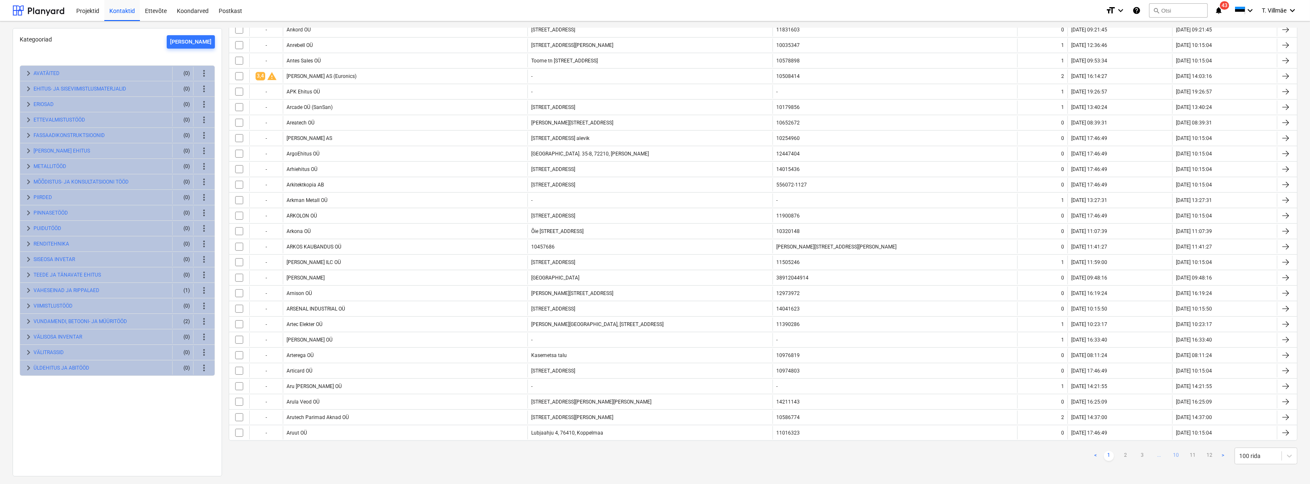
checkbox input "false"
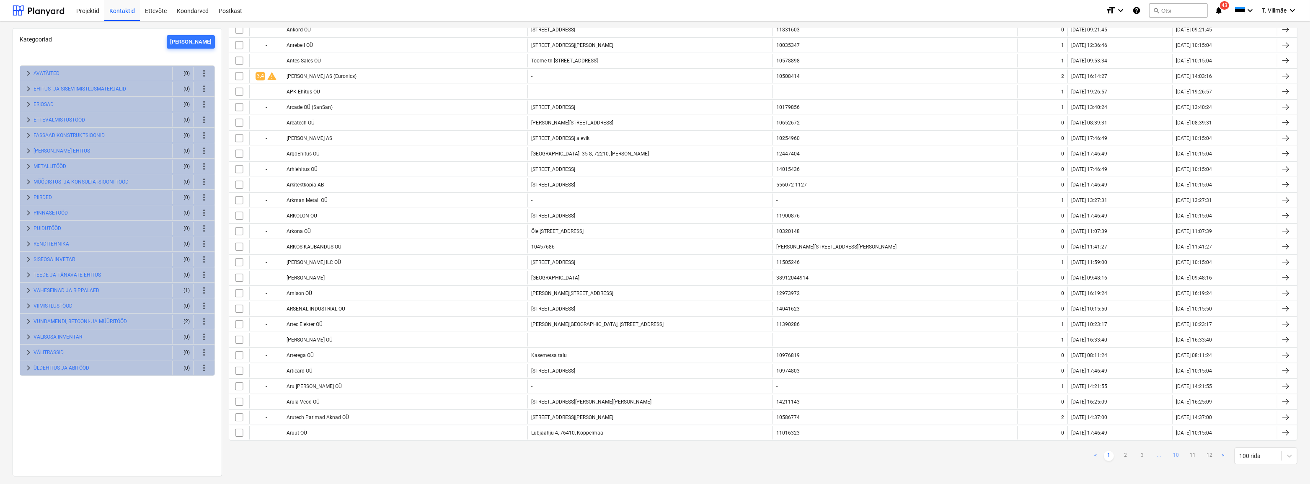
checkbox input "false"
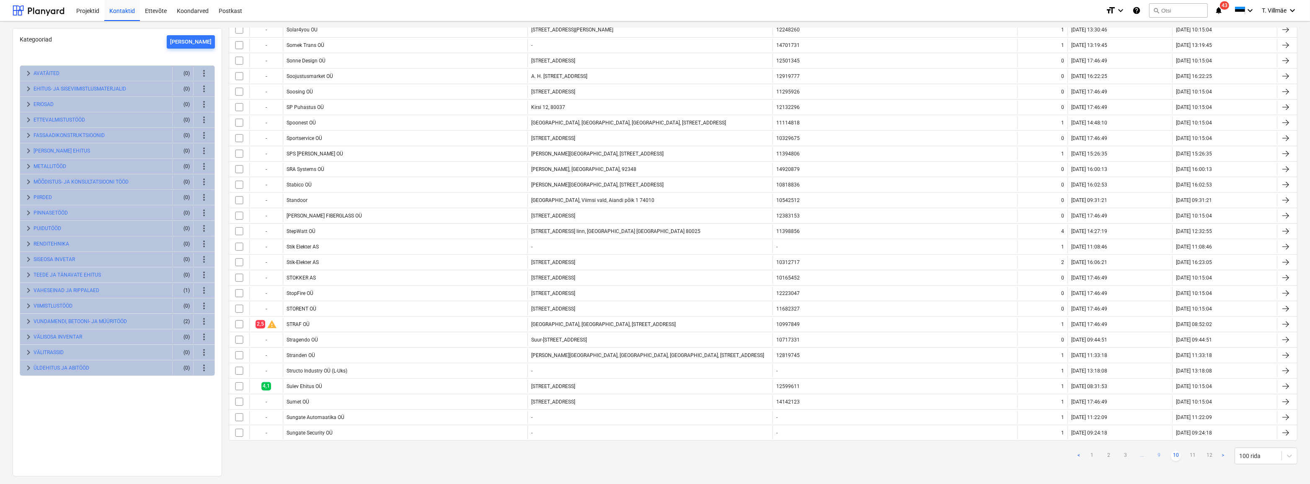
click at [1159, 451] on link "9" at bounding box center [1160, 456] width 10 height 10
checkbox input "false"
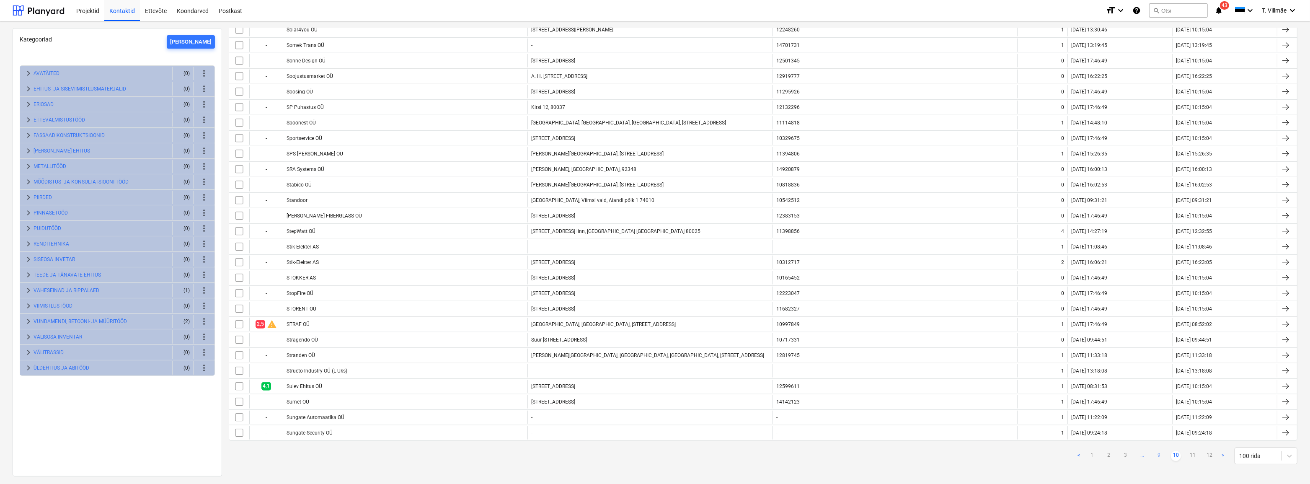
checkbox input "false"
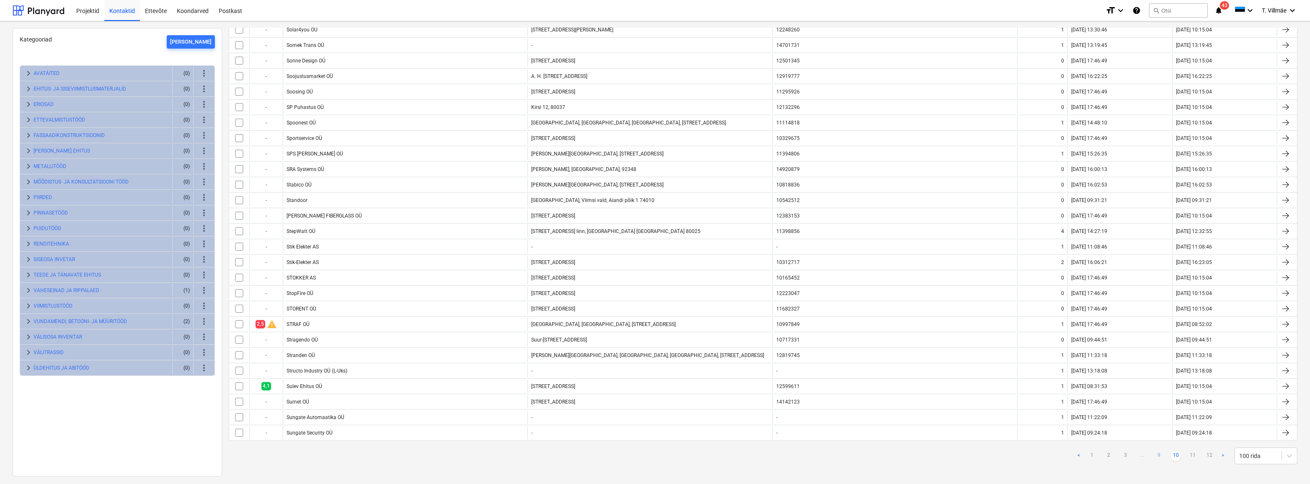
checkbox input "false"
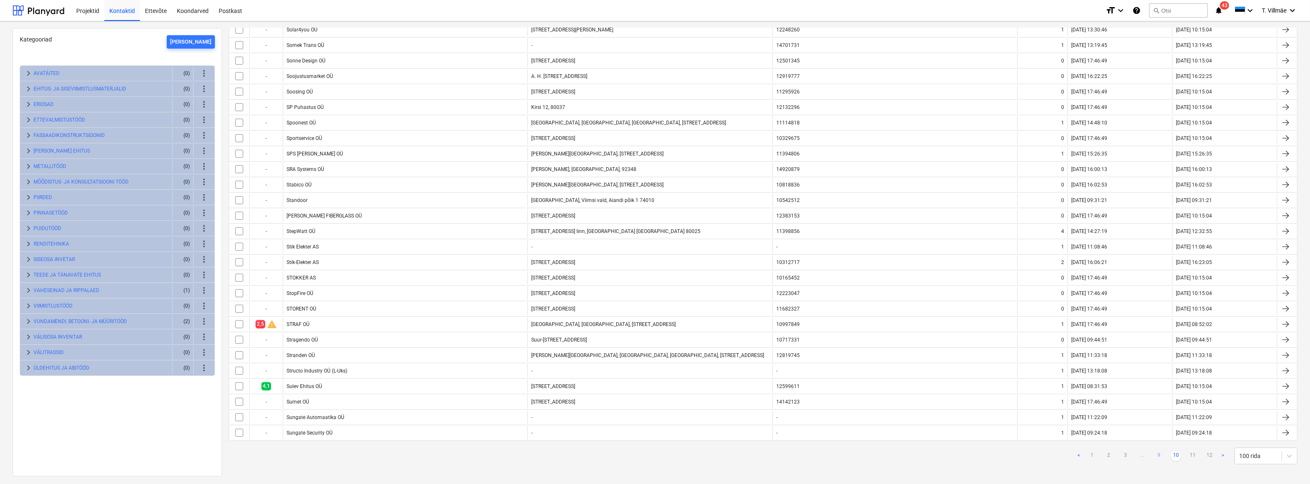
checkbox input "false"
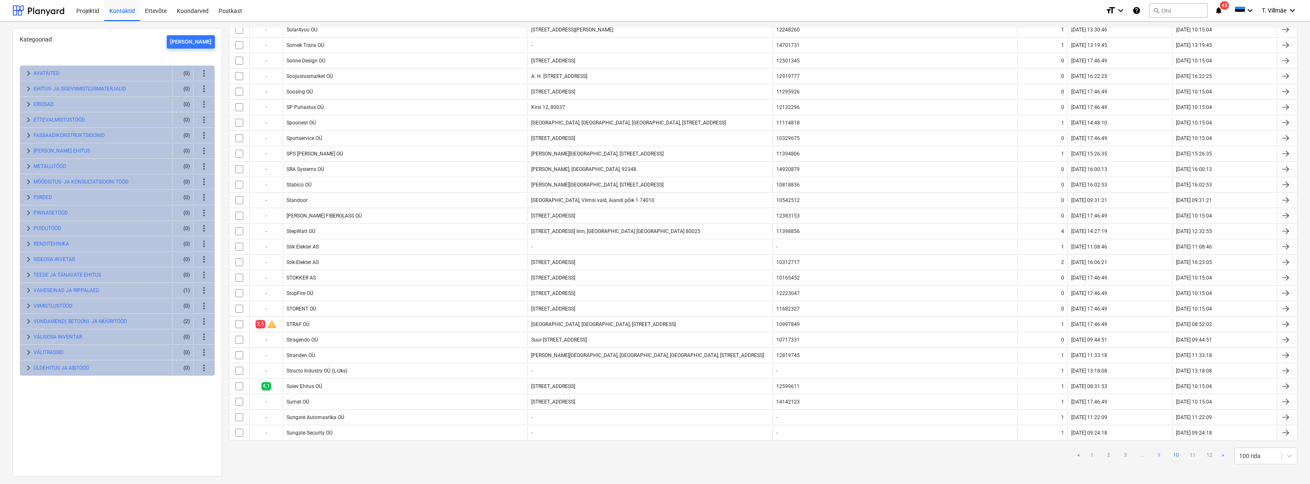
checkbox input "false"
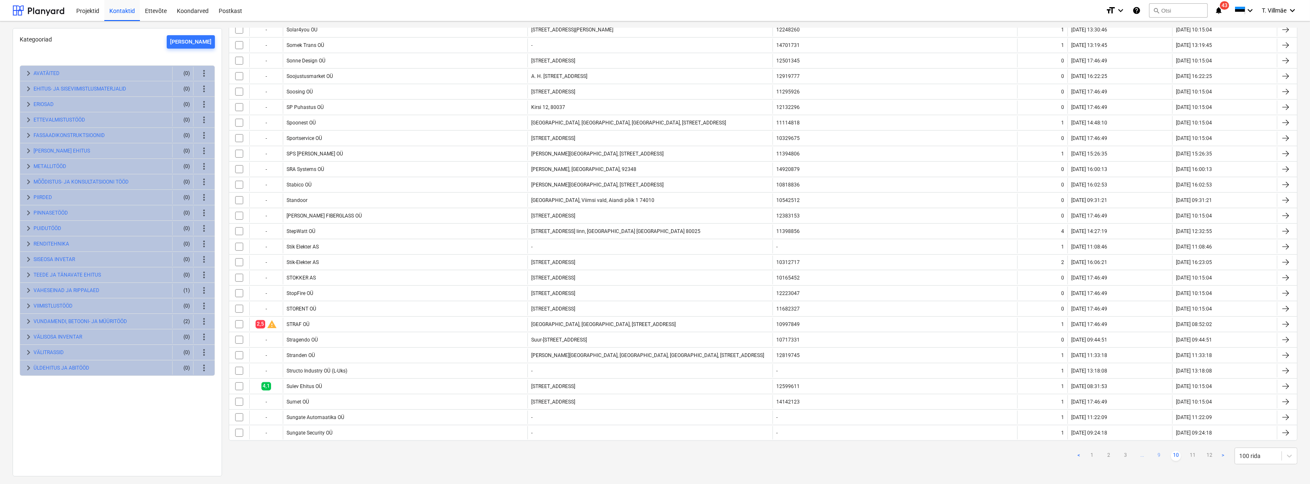
checkbox input "false"
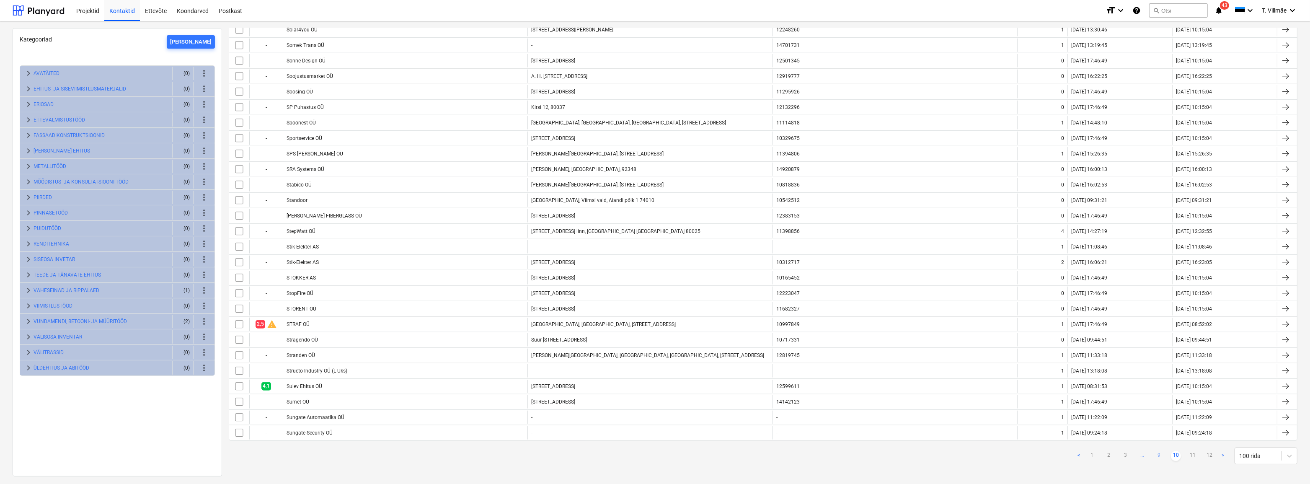
checkbox input "false"
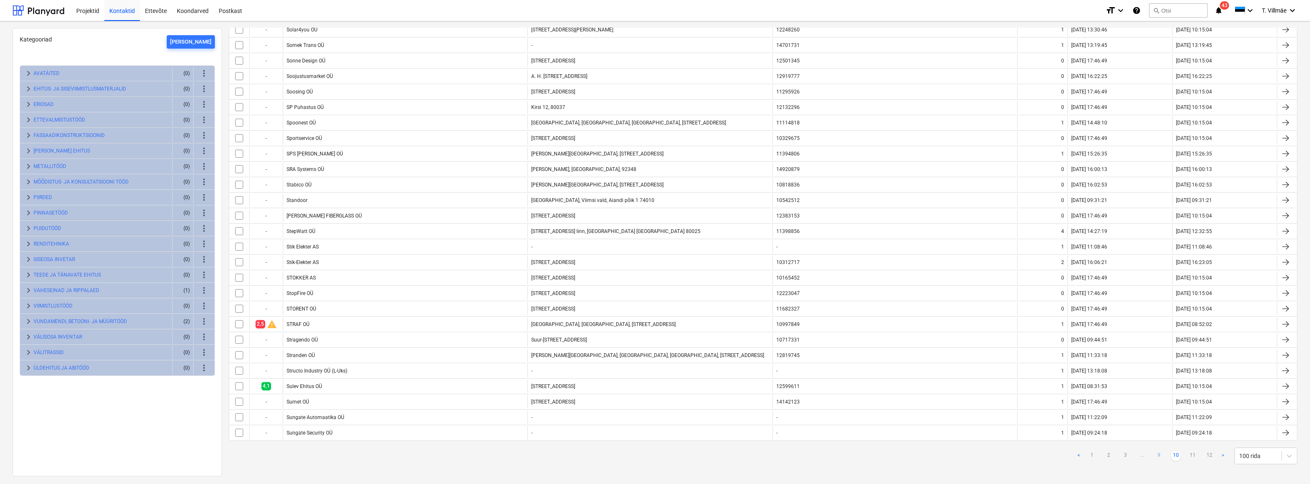
checkbox input "false"
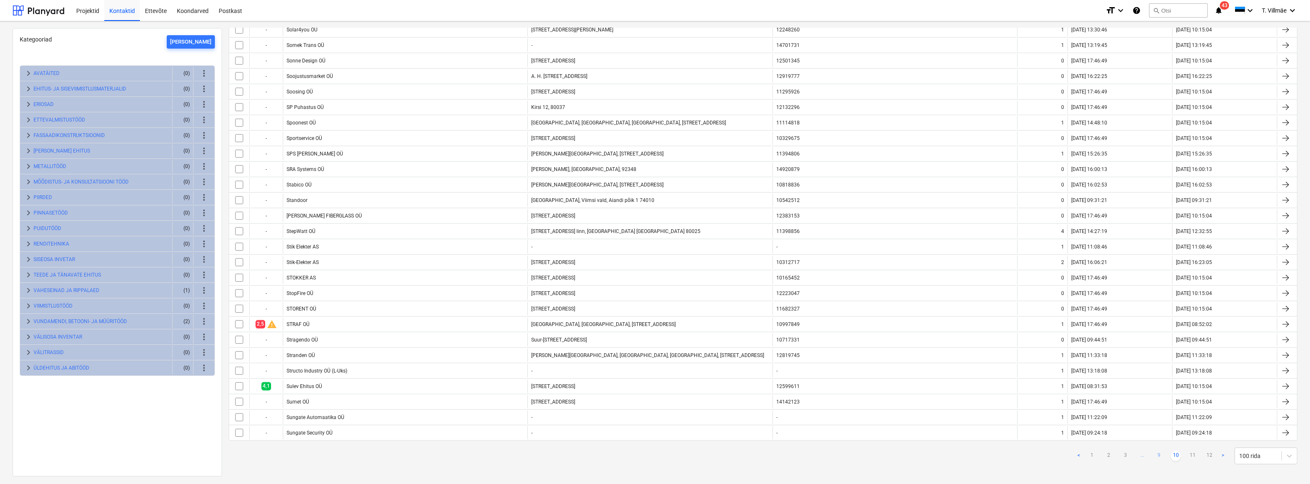
checkbox input "false"
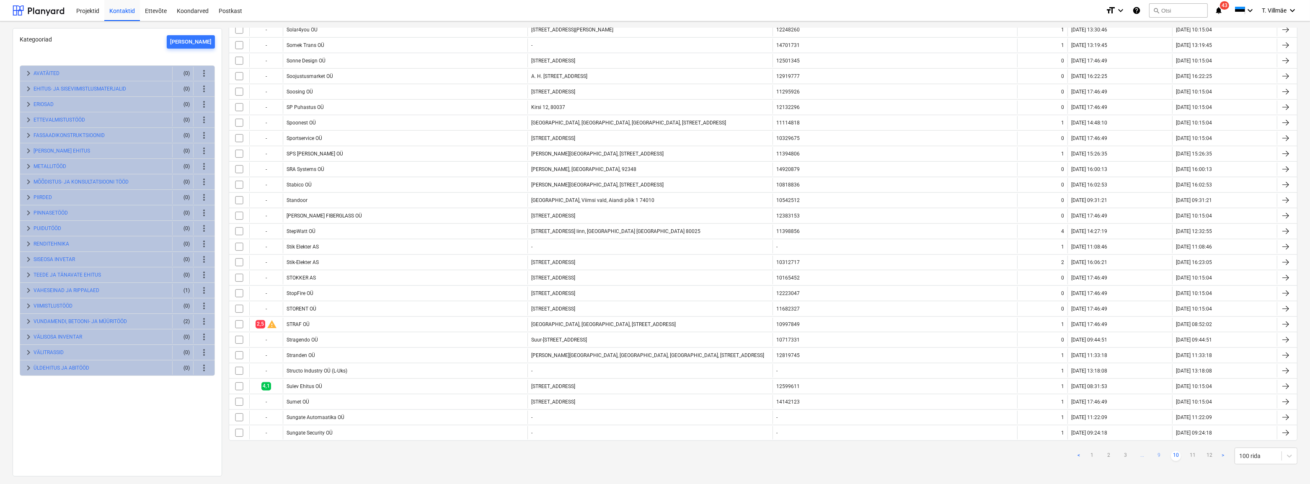
checkbox input "false"
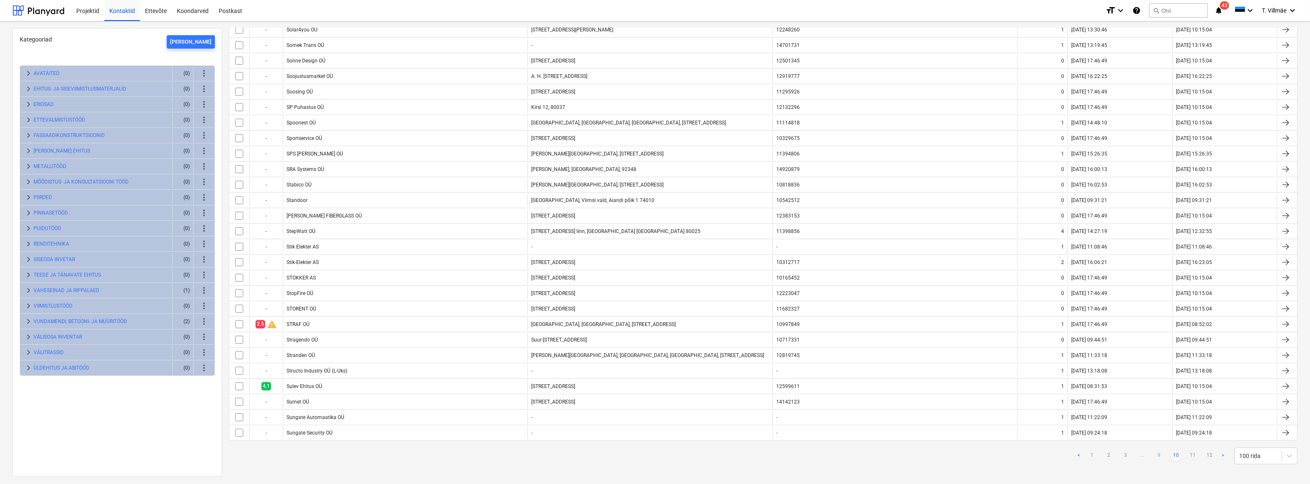
checkbox input "false"
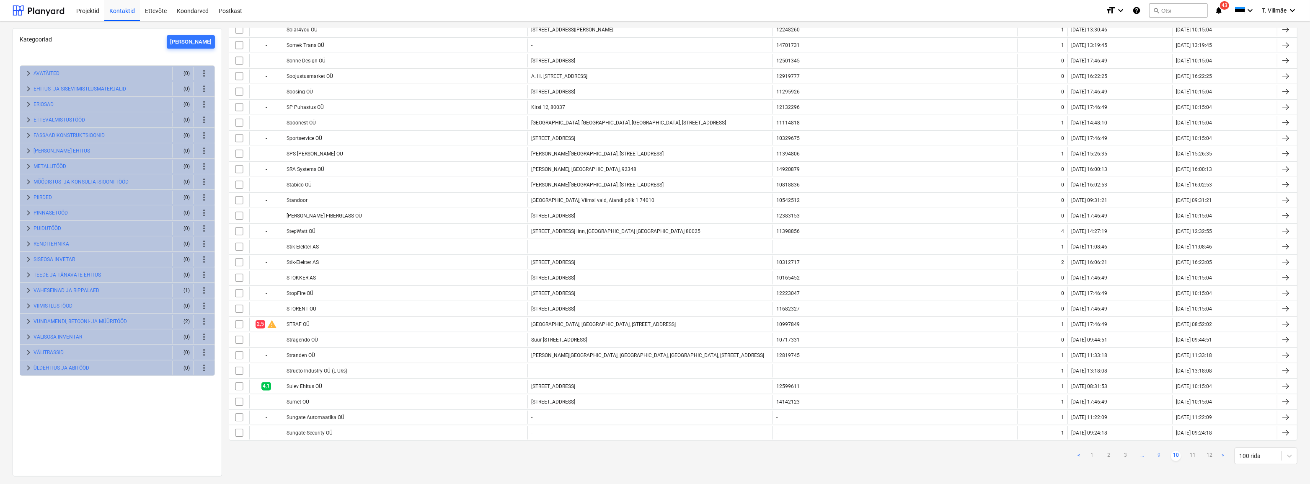
checkbox input "false"
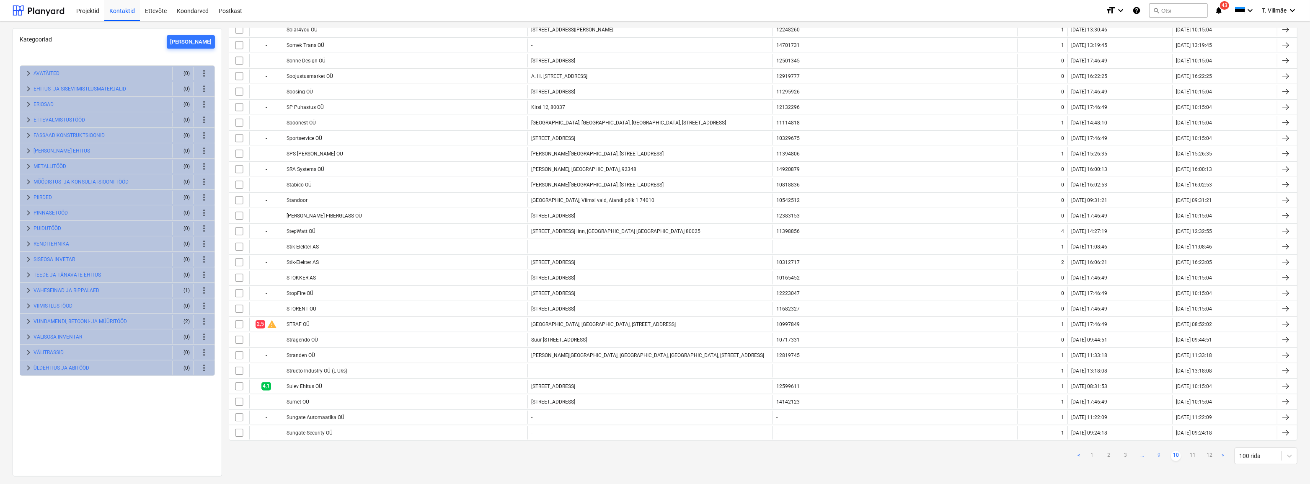
checkbox input "false"
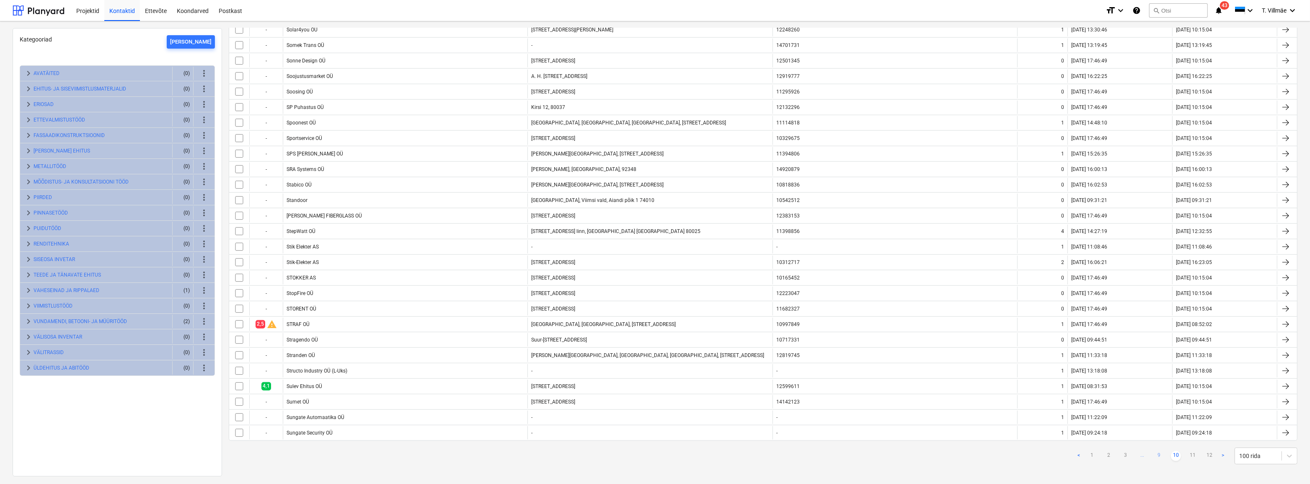
checkbox input "false"
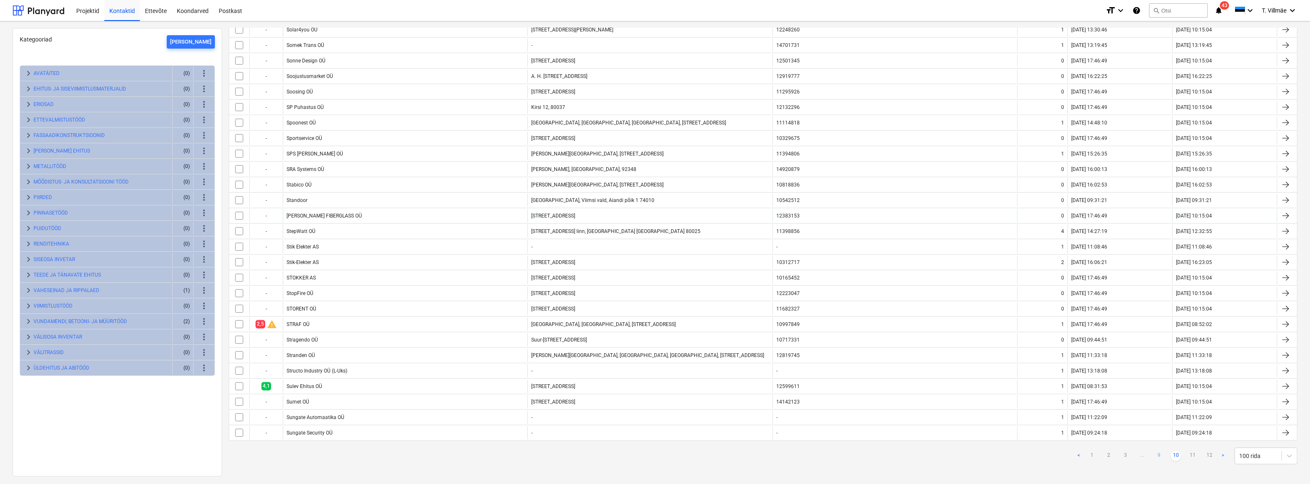
checkbox input "false"
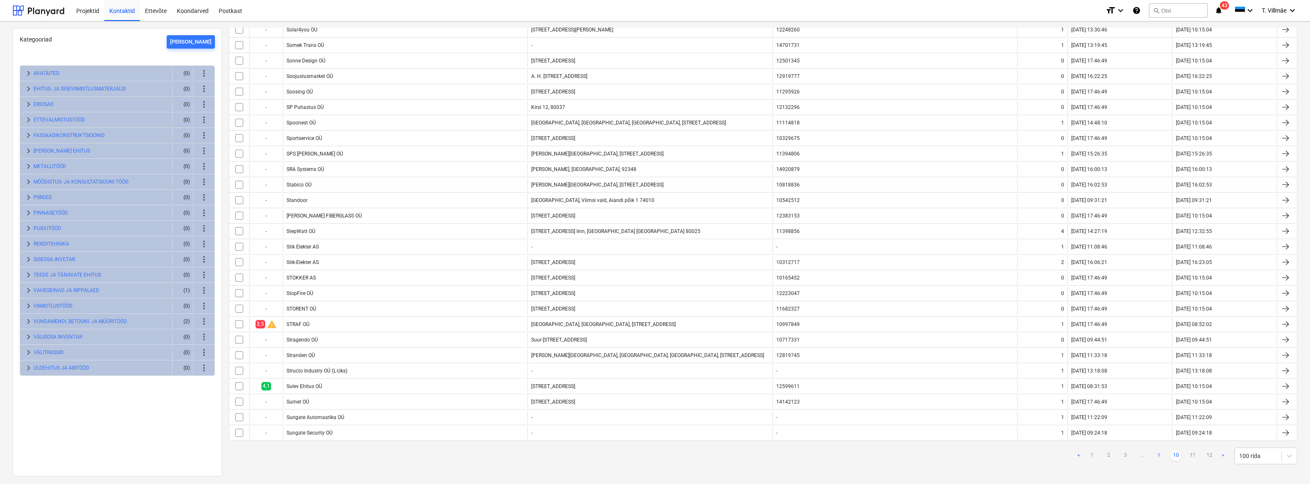
checkbox input "false"
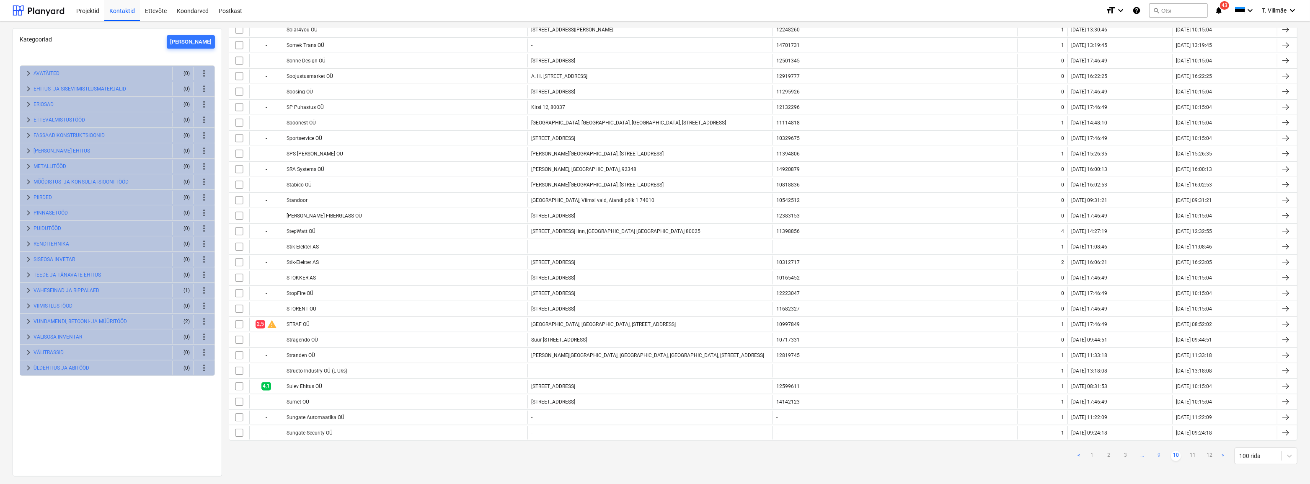
checkbox input "false"
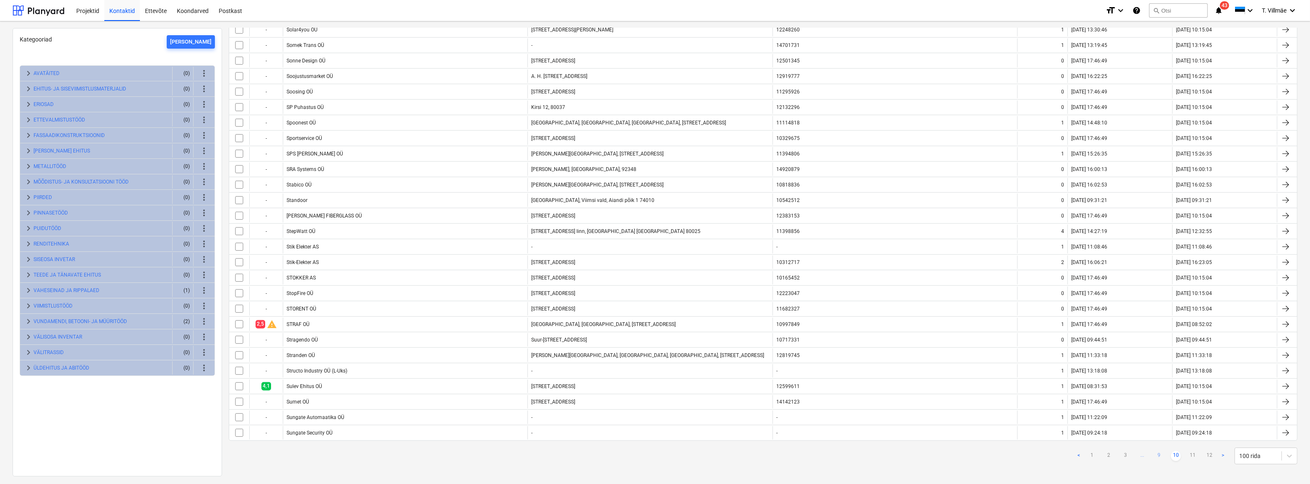
checkbox input "false"
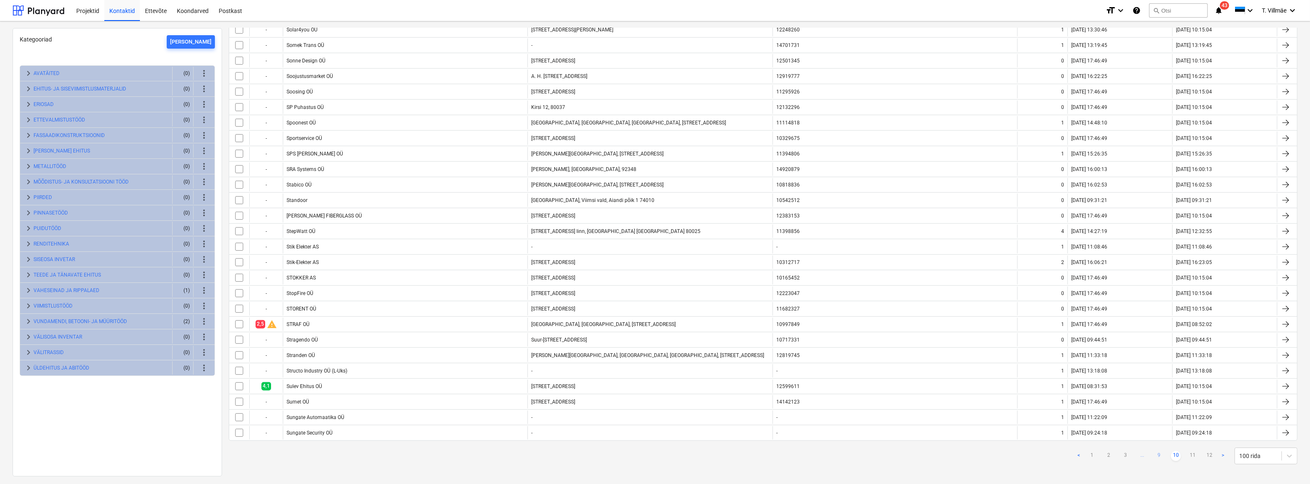
checkbox input "false"
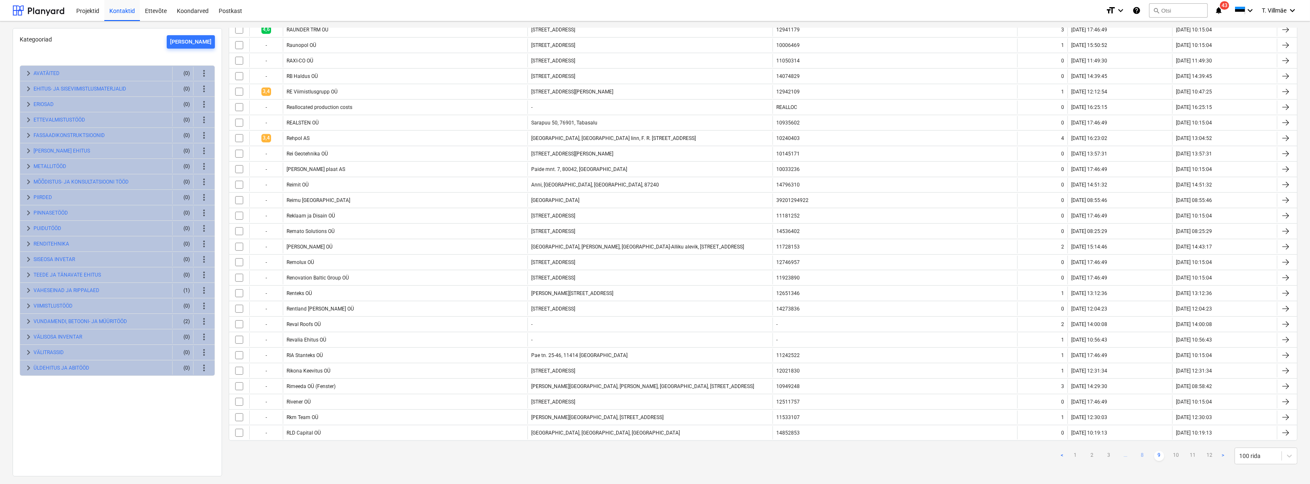
click at [1140, 451] on link "8" at bounding box center [1143, 456] width 10 height 10
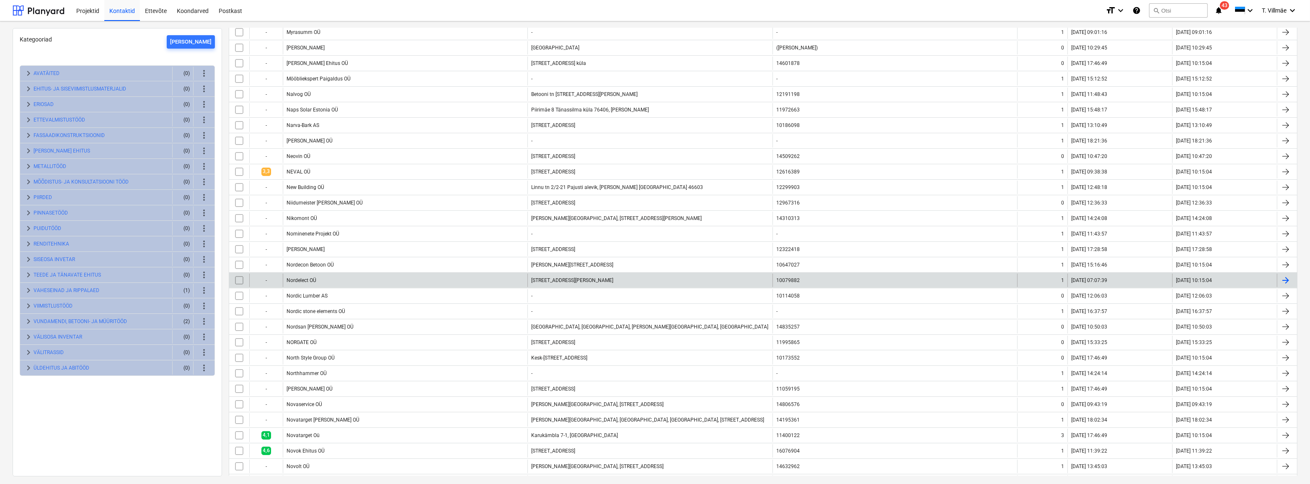
scroll to position [343, 0]
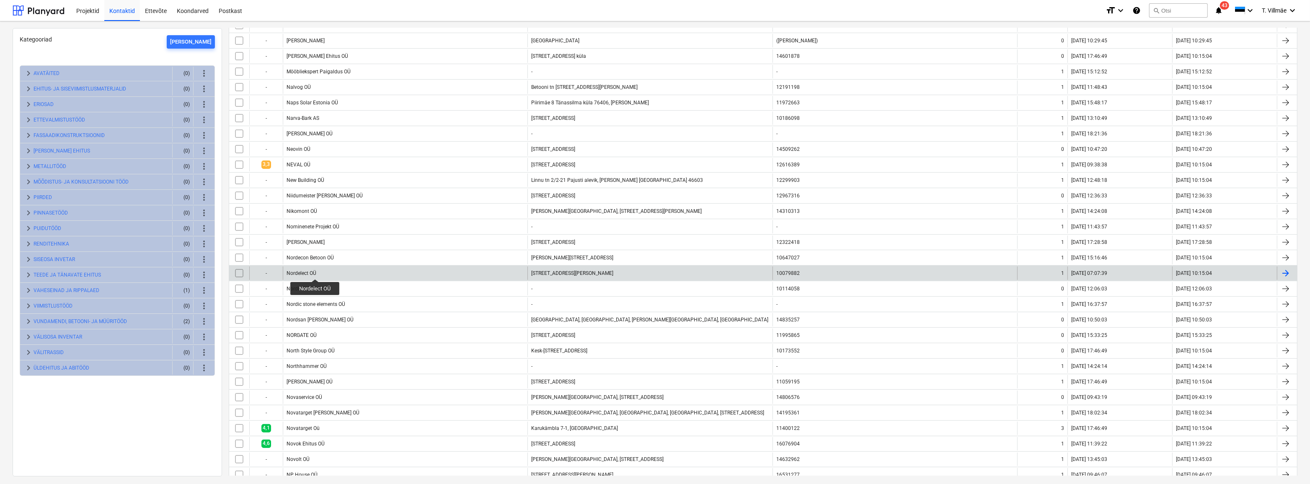
click at [315, 272] on div "Nordelect OÜ" at bounding box center [302, 273] width 30 height 6
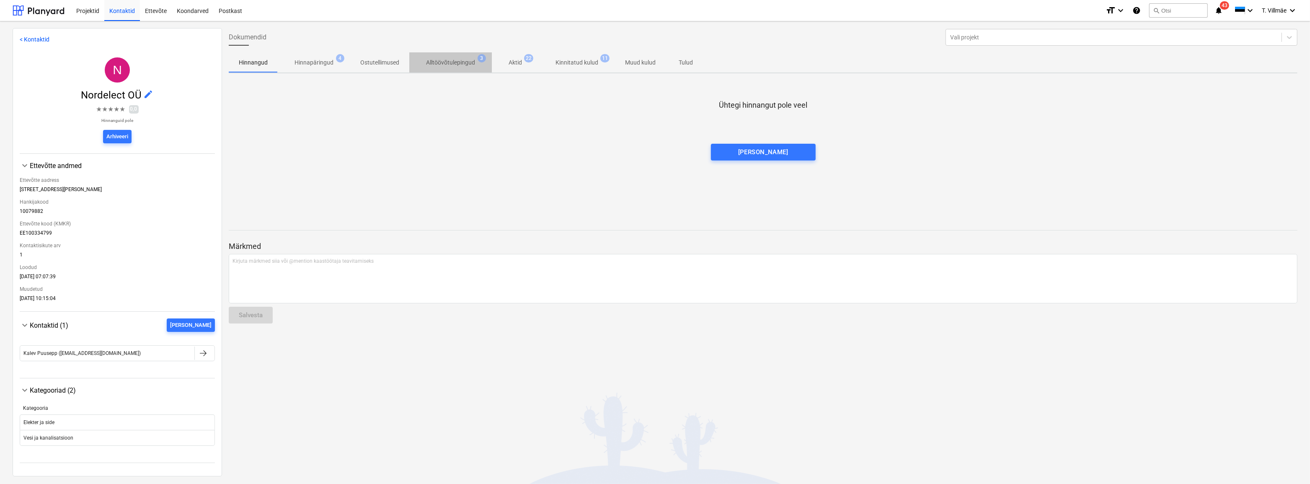
click at [460, 65] on p "Alltöövõtulepingud" at bounding box center [450, 62] width 49 height 9
